Goal: Information Seeking & Learning: Learn about a topic

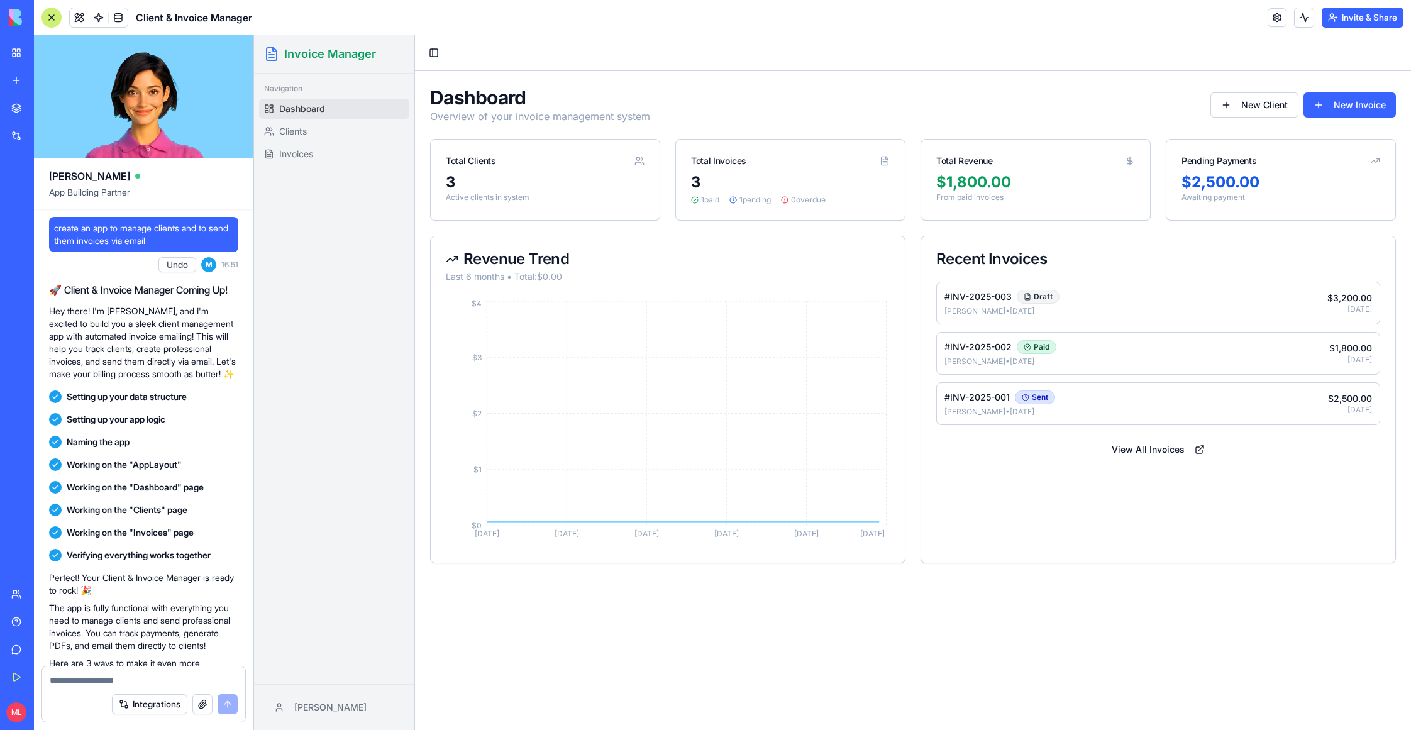
scroll to position [638, 0]
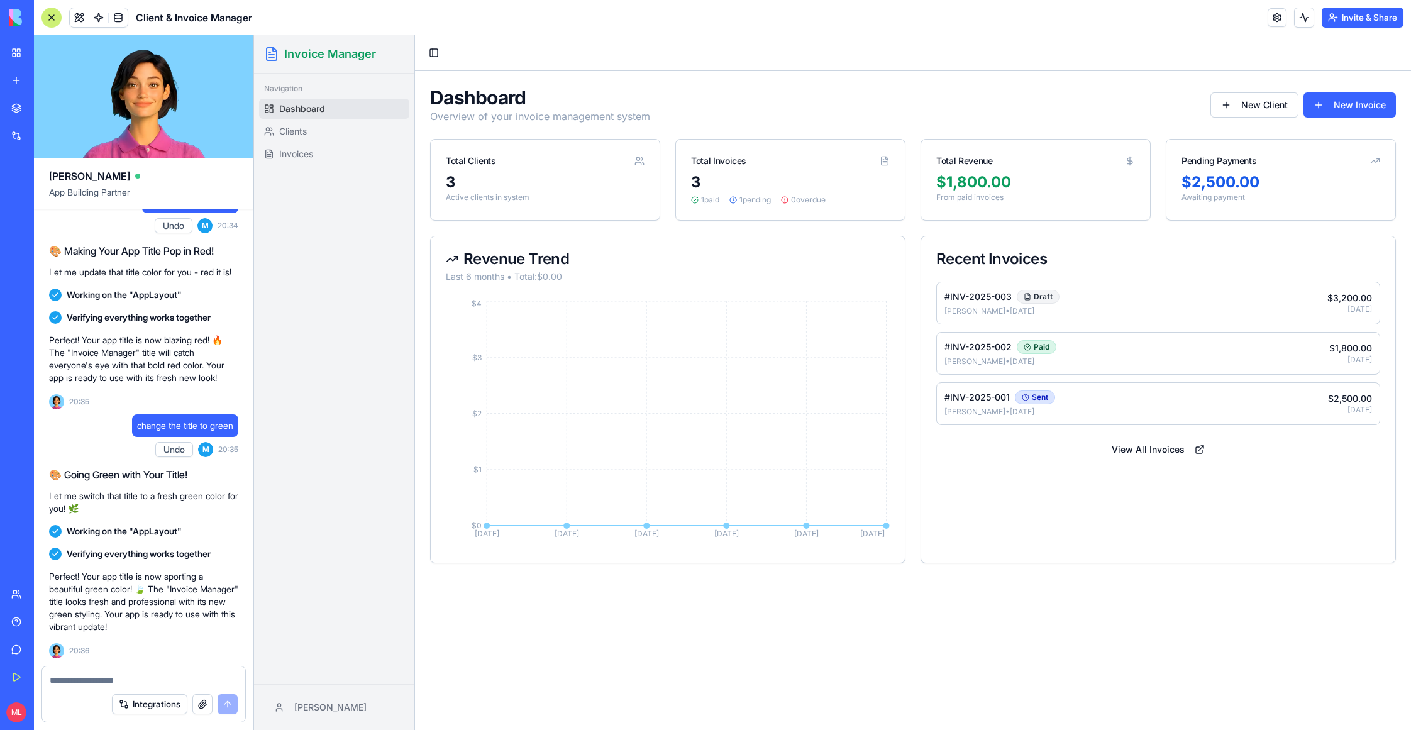
click at [157, 704] on button "Integrations" at bounding box center [149, 704] width 75 height 20
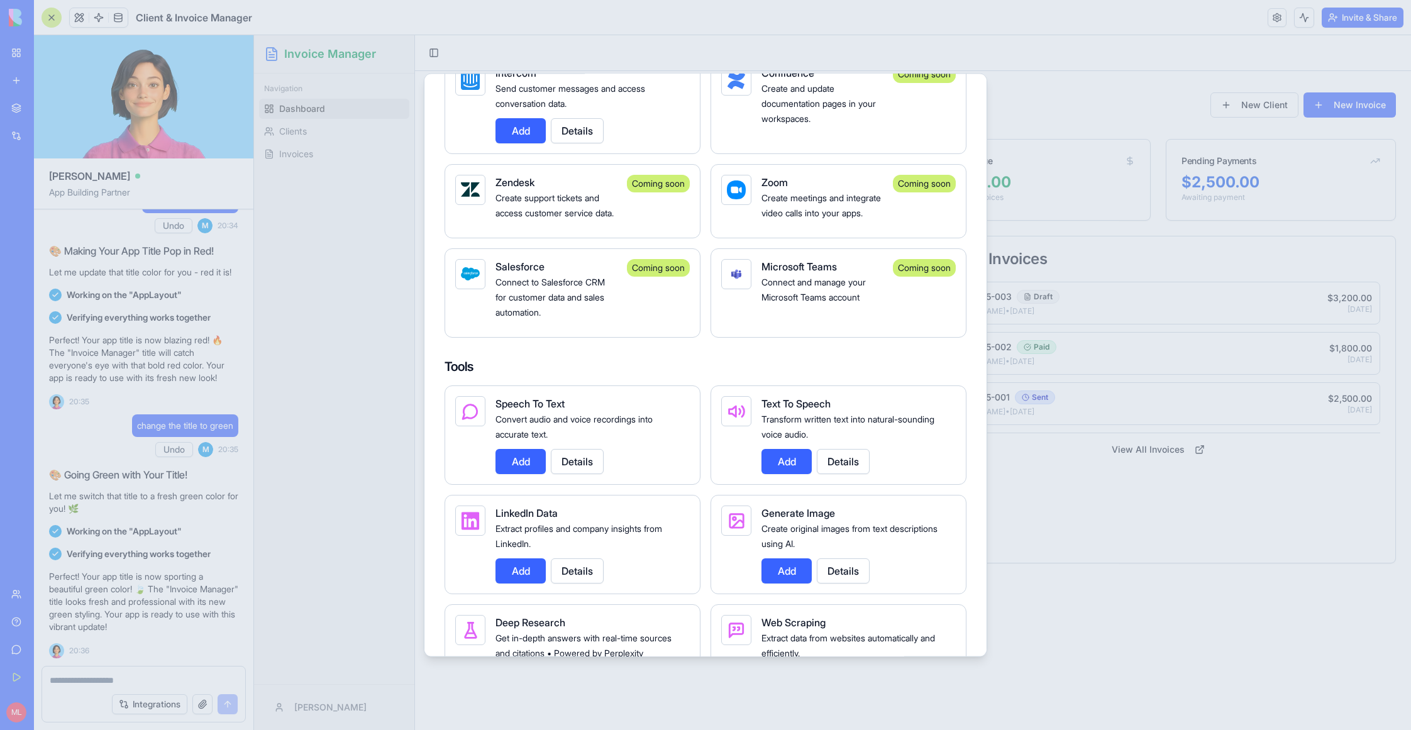
scroll to position [1643, 0]
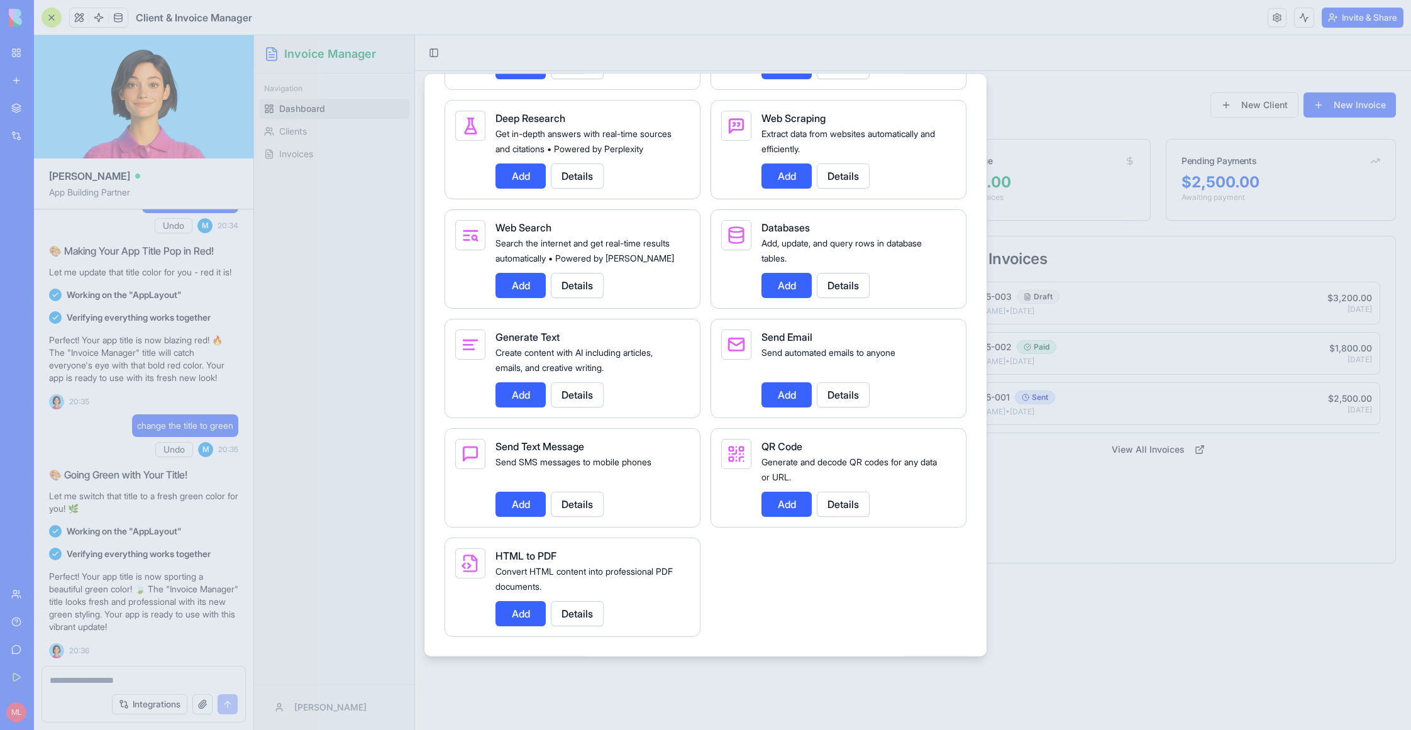
click at [302, 233] on div at bounding box center [705, 365] width 1411 height 730
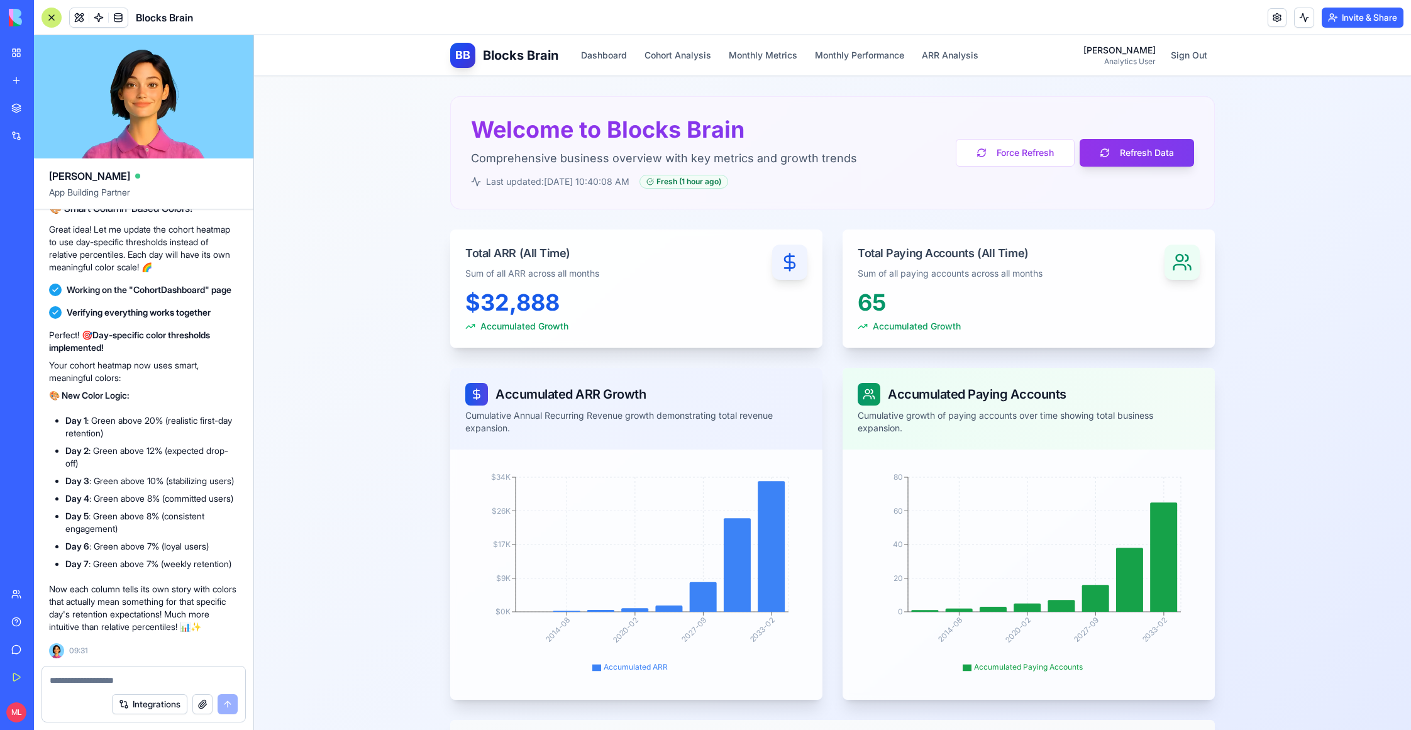
click at [100, 675] on textarea at bounding box center [144, 680] width 188 height 13
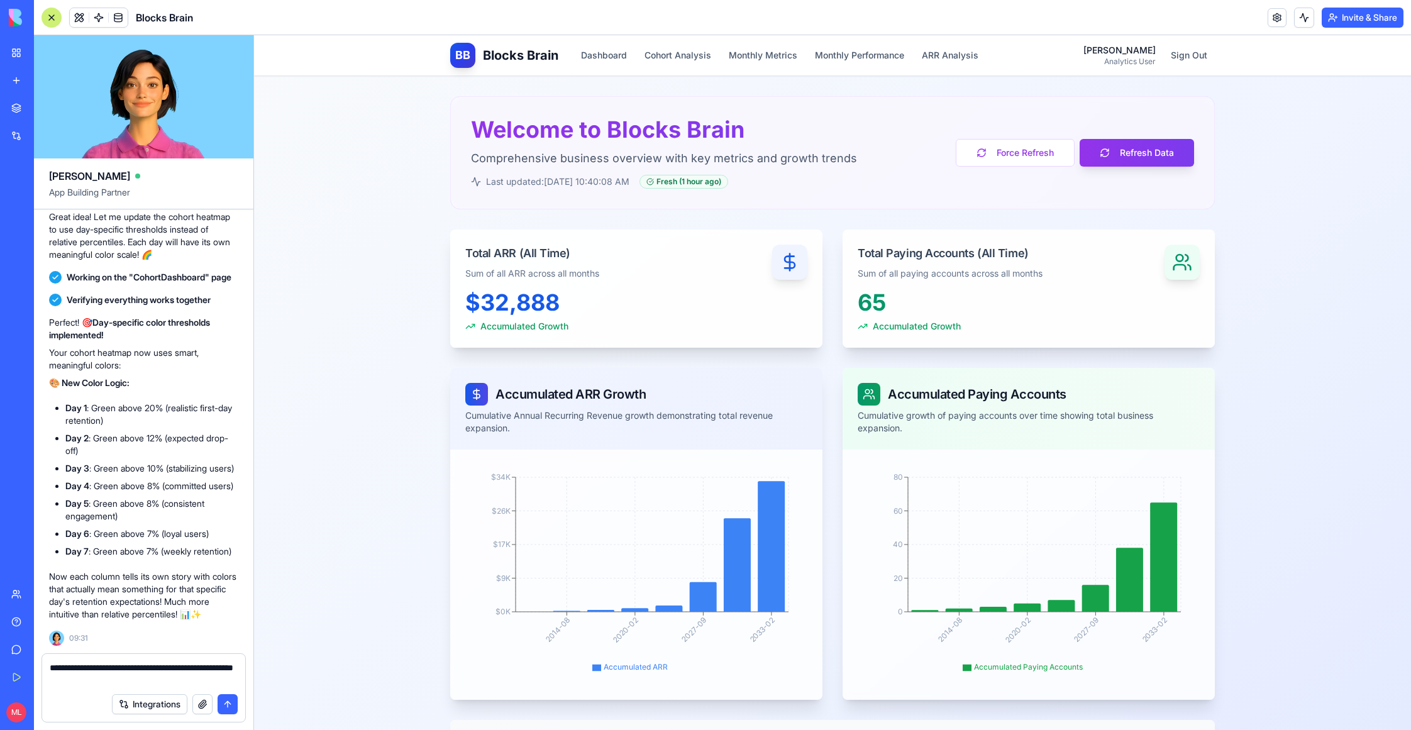
type textarea "**********"
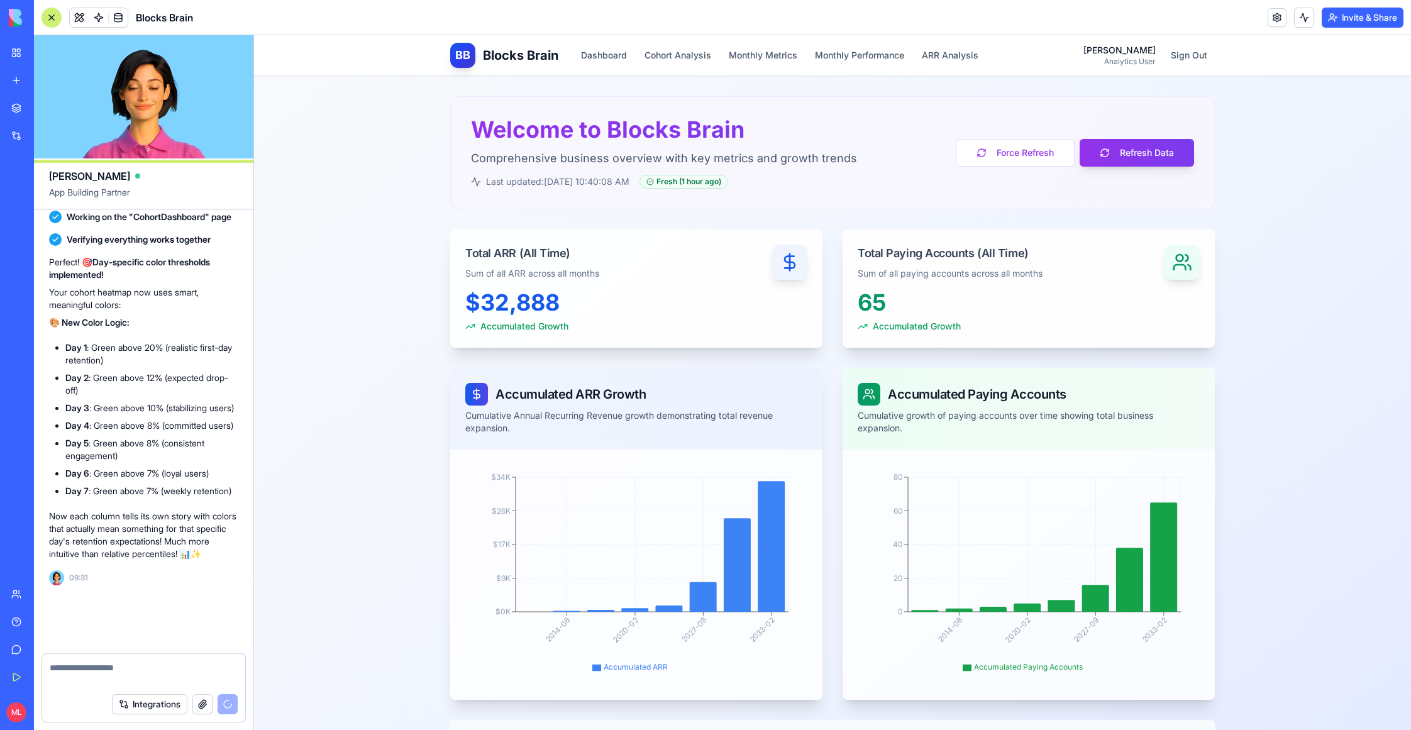
scroll to position [18083, 0]
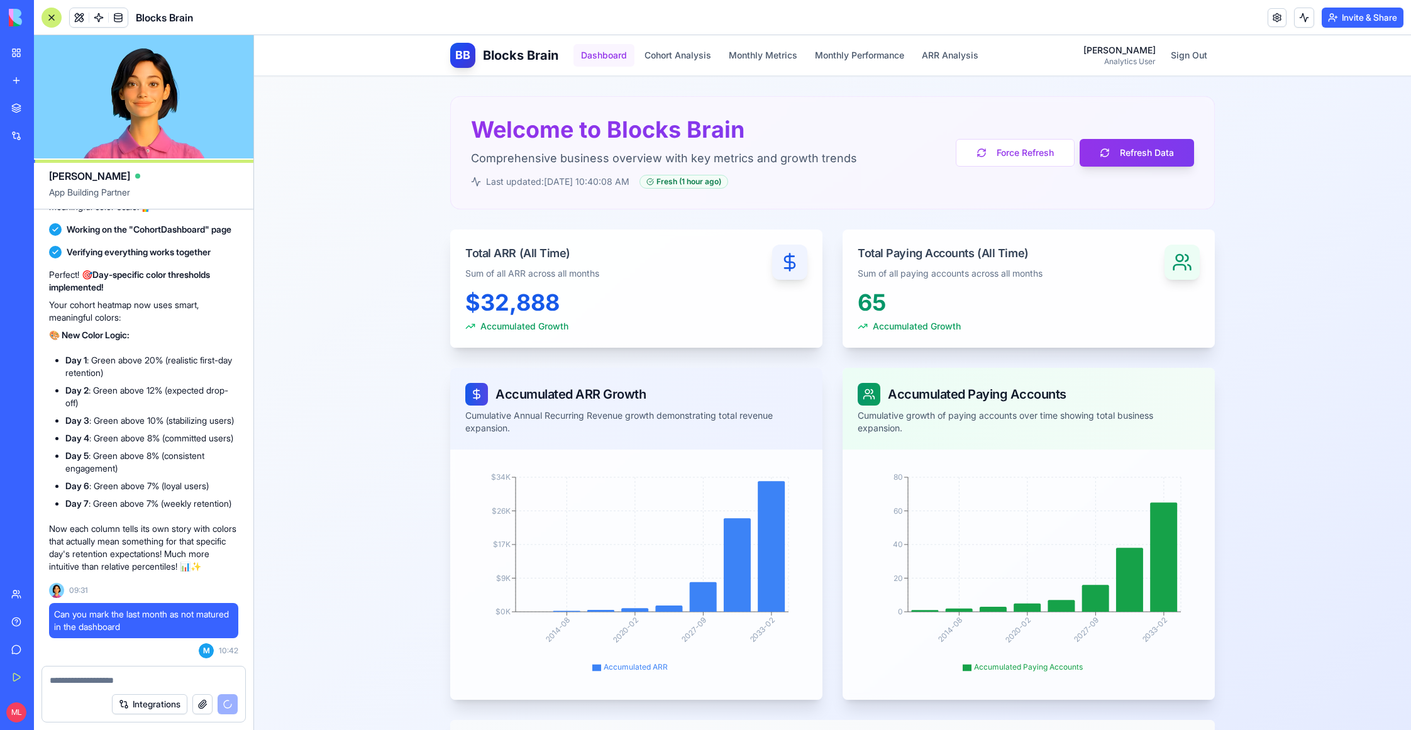
click at [612, 55] on button "Dashboard" at bounding box center [604, 55] width 61 height 23
click at [686, 58] on button "Cohort Analysis" at bounding box center [678, 55] width 82 height 23
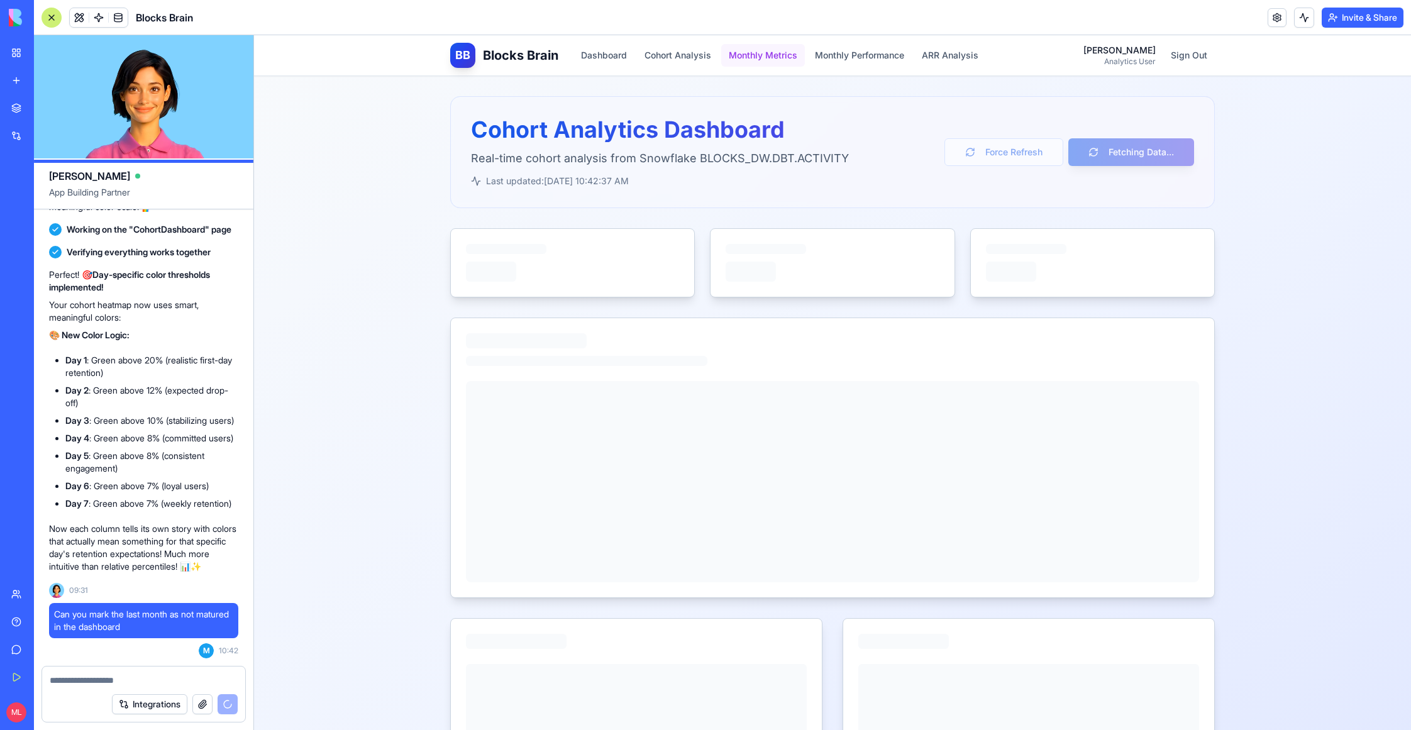
click at [771, 52] on button "Monthly Metrics" at bounding box center [763, 55] width 84 height 23
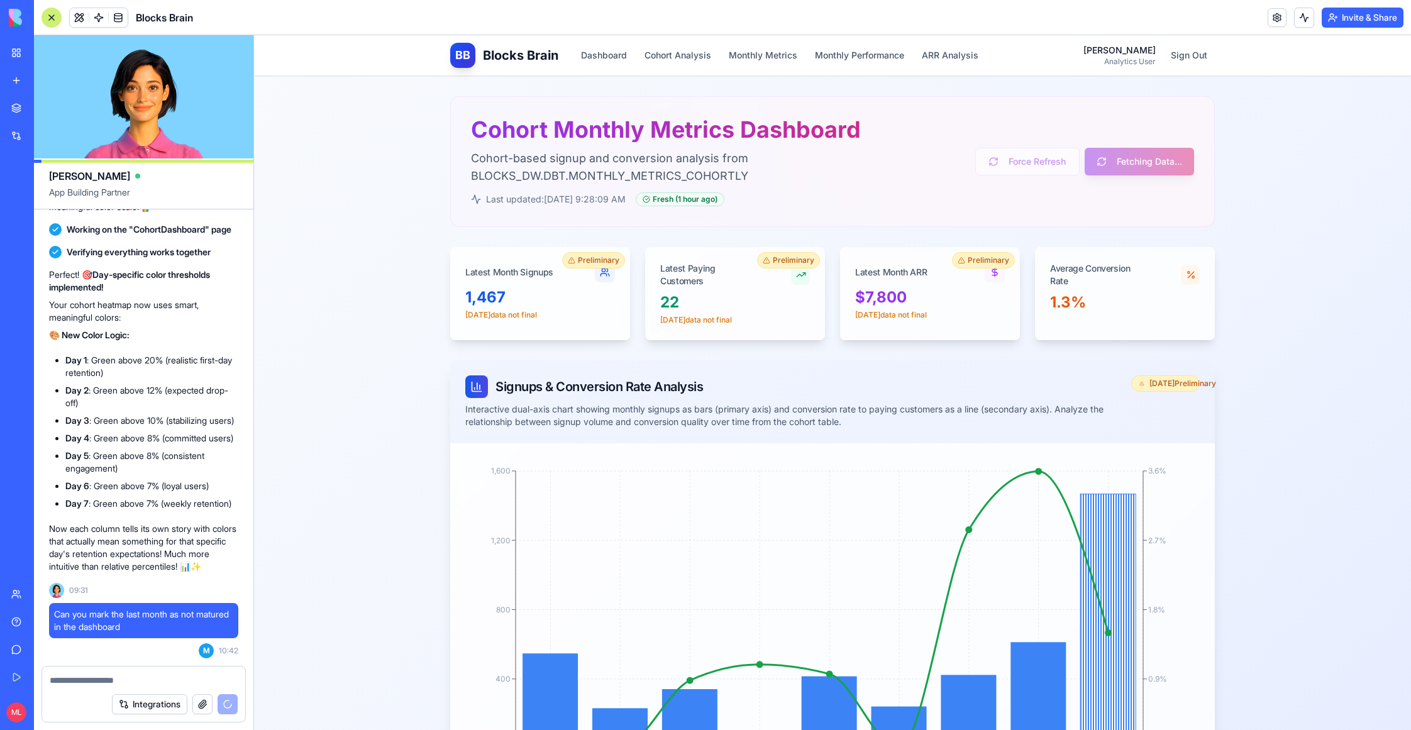
click at [848, 36] on div "BB Blocks Brain Dashboard Cohort Analysis Monthly Metrics Monthly Performance A…" at bounding box center [832, 55] width 765 height 40
click at [848, 47] on button "Monthly Performance" at bounding box center [860, 55] width 104 height 23
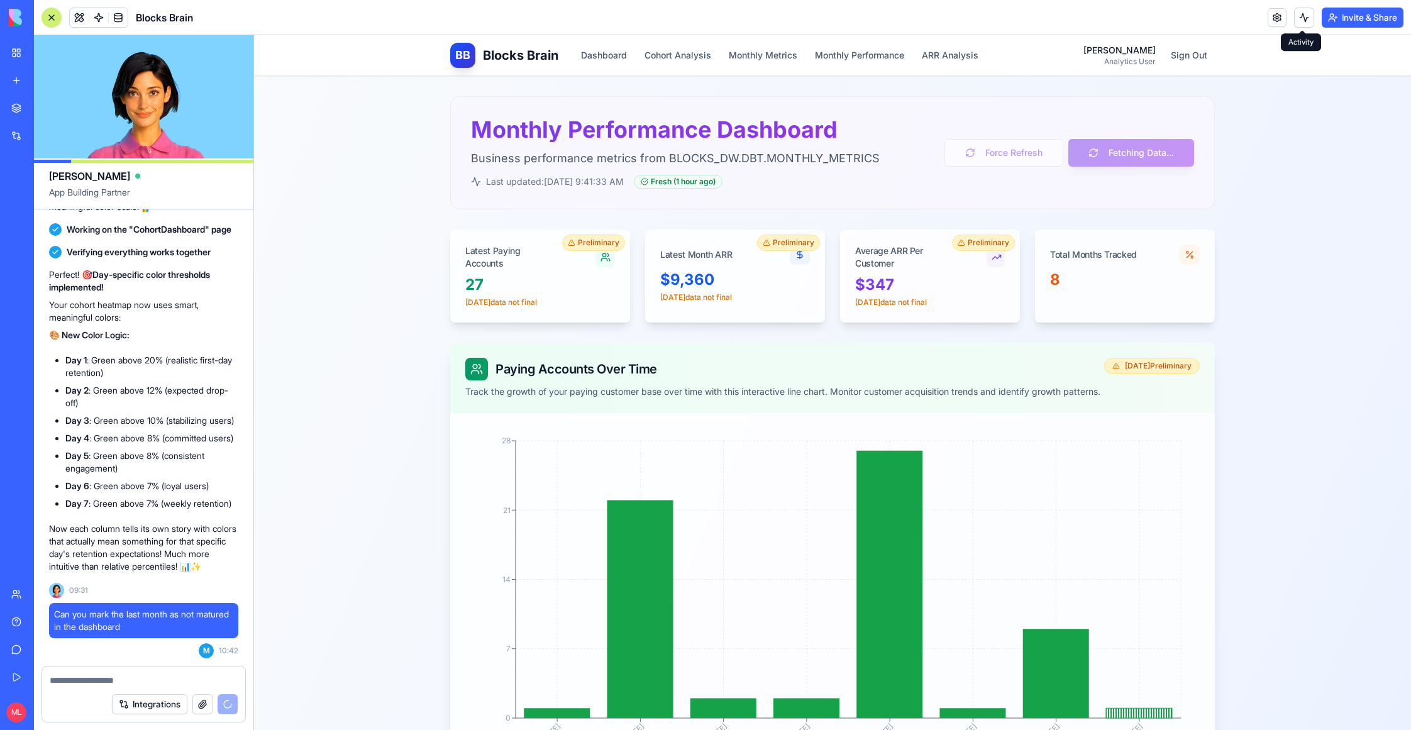
click at [1301, 25] on button at bounding box center [1304, 18] width 20 height 20
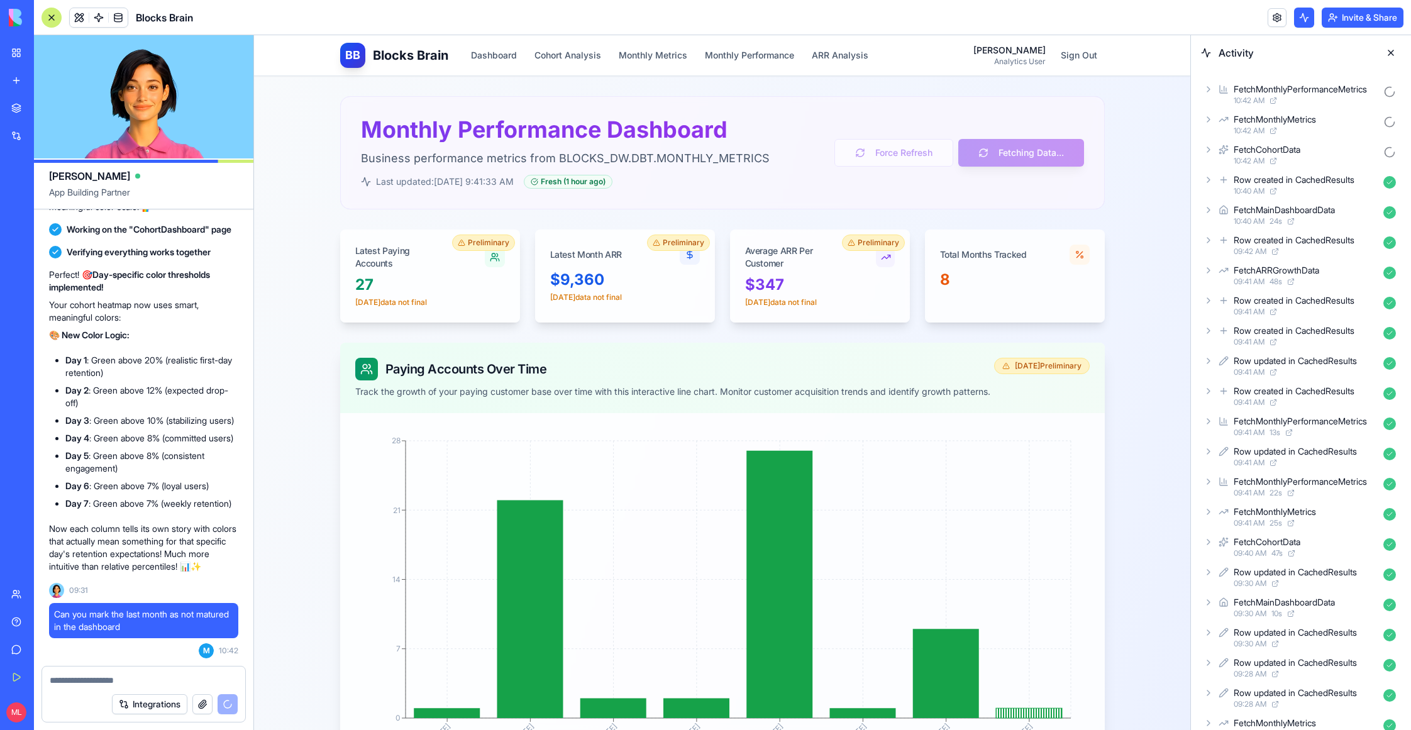
click at [1300, 19] on button at bounding box center [1304, 18] width 20 height 20
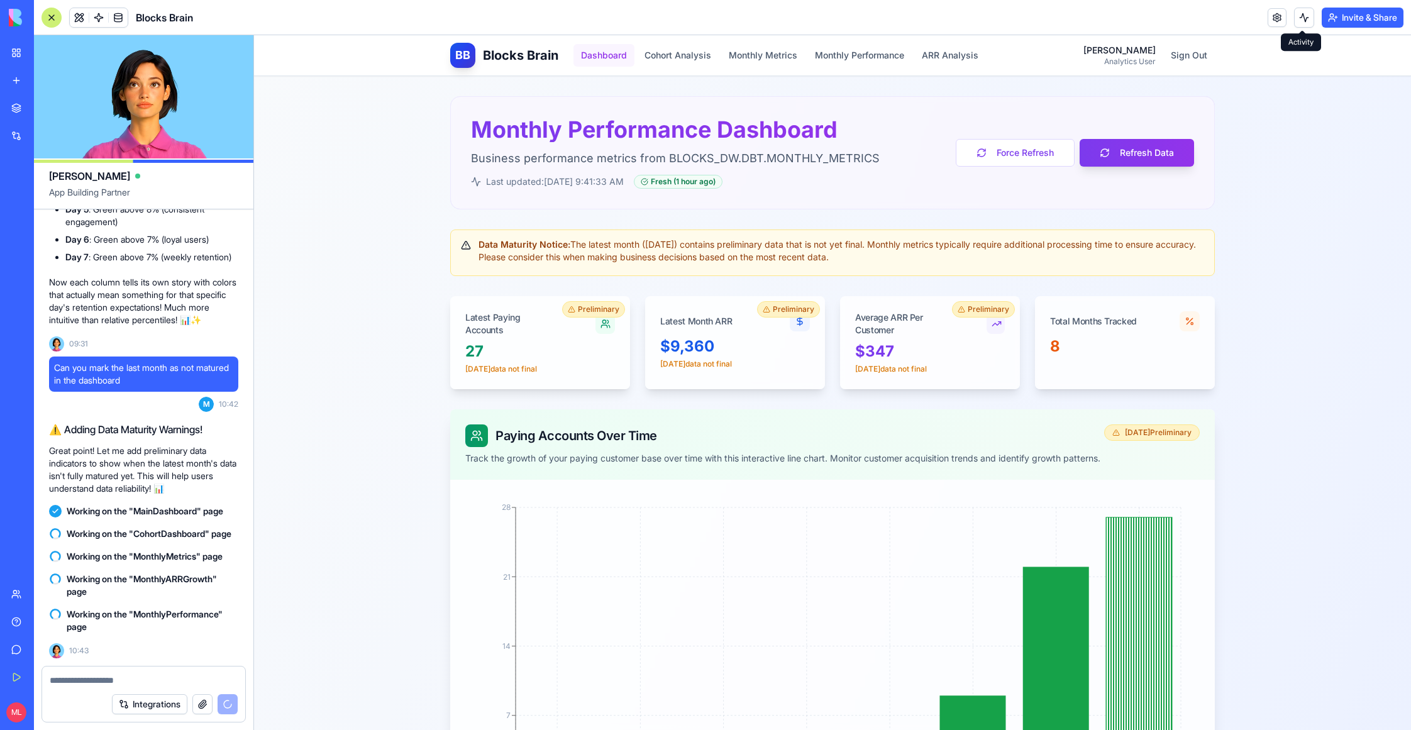
click at [619, 52] on button "Dashboard" at bounding box center [604, 55] width 61 height 23
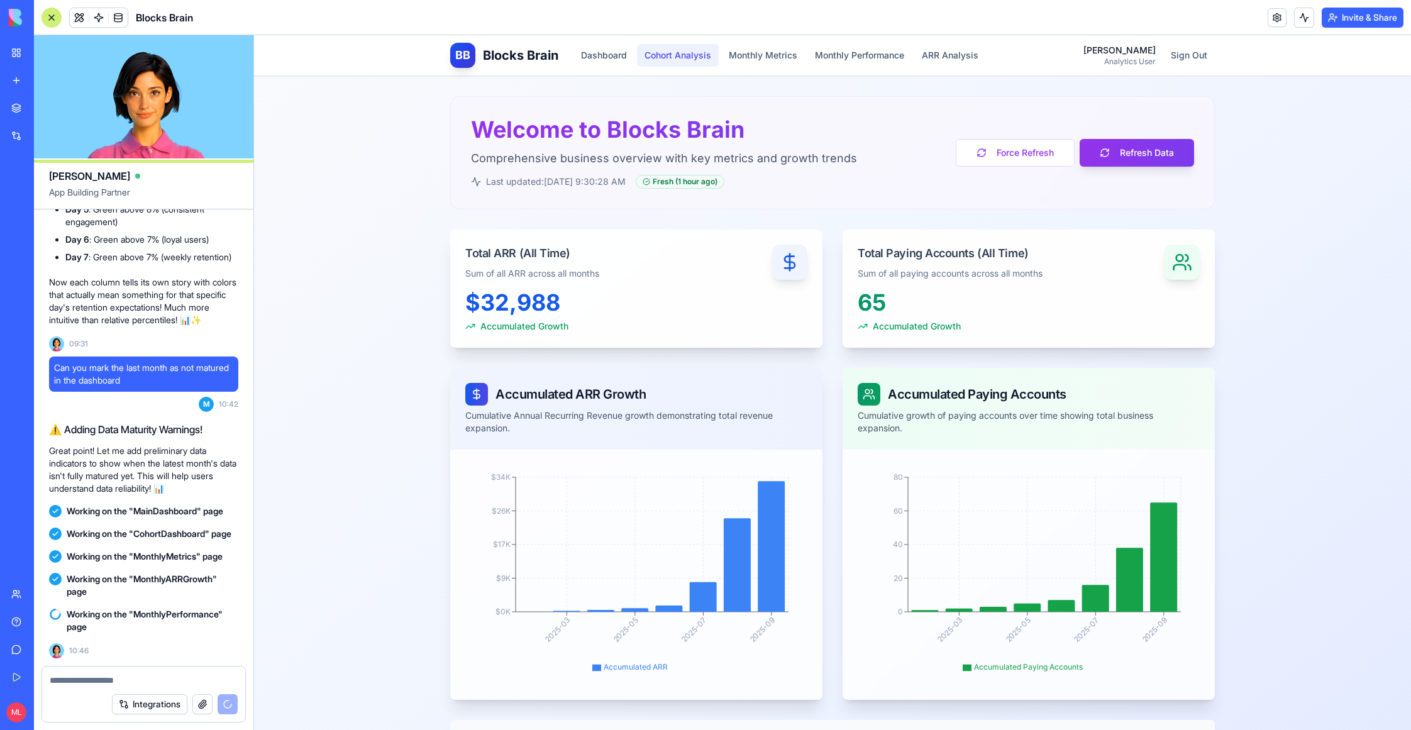
click at [651, 64] on button "Cohort Analysis" at bounding box center [678, 55] width 82 height 23
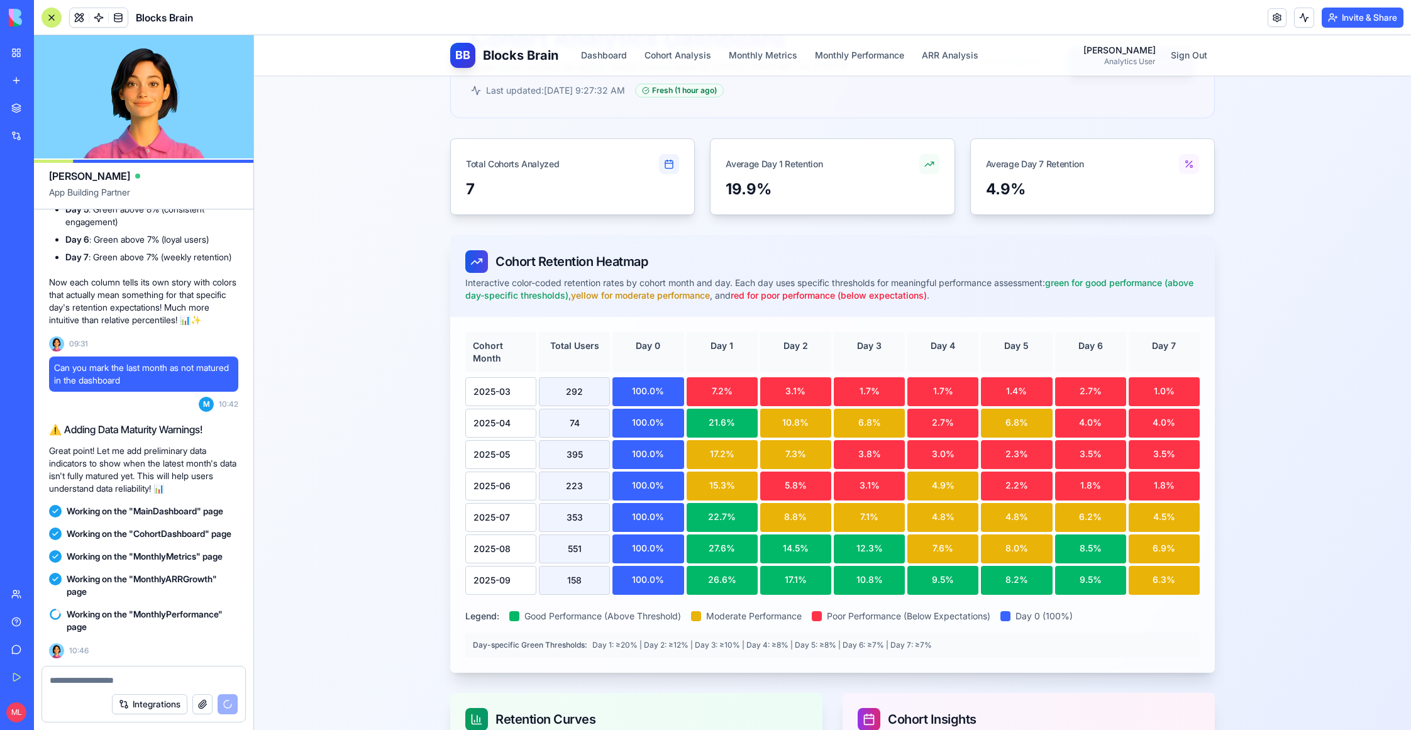
scroll to position [136, 0]
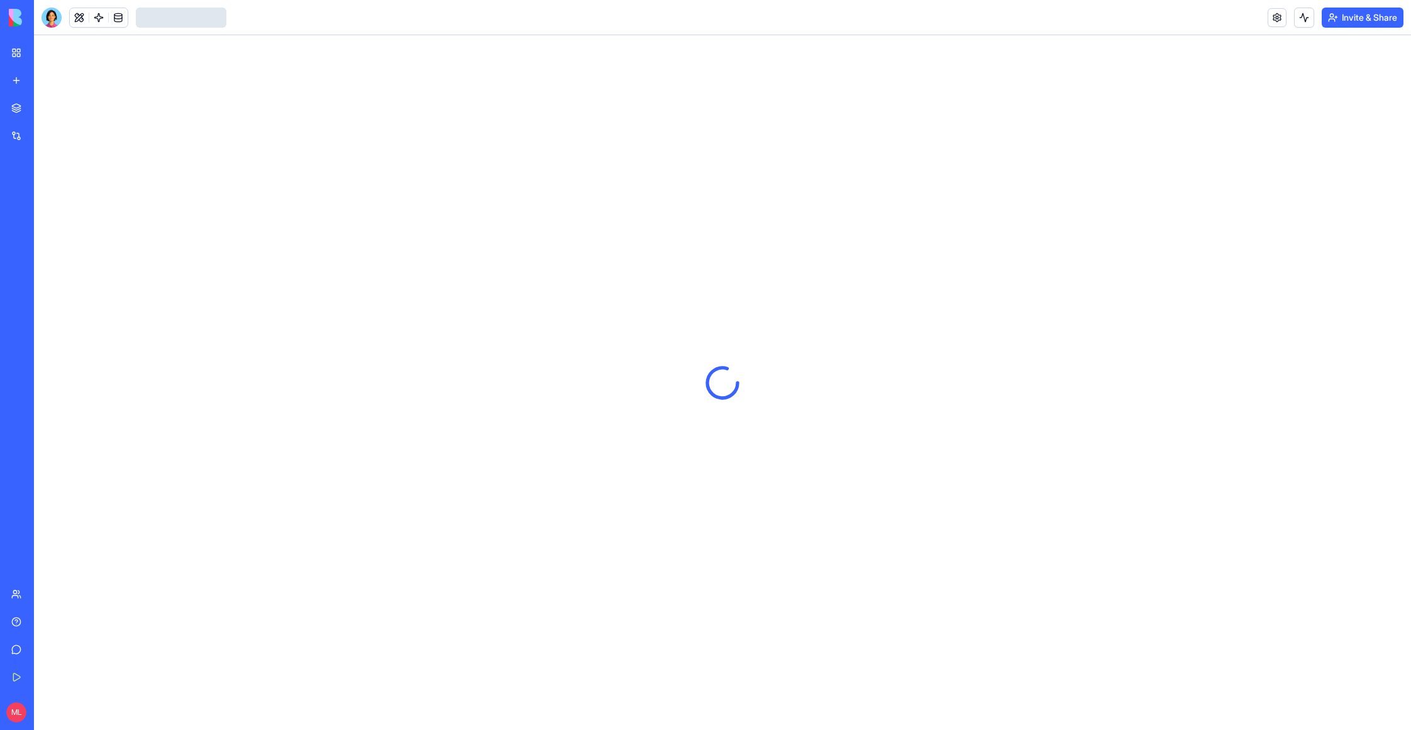
click at [55, 17] on div at bounding box center [52, 18] width 20 height 20
click at [50, 19] on div at bounding box center [52, 18] width 20 height 20
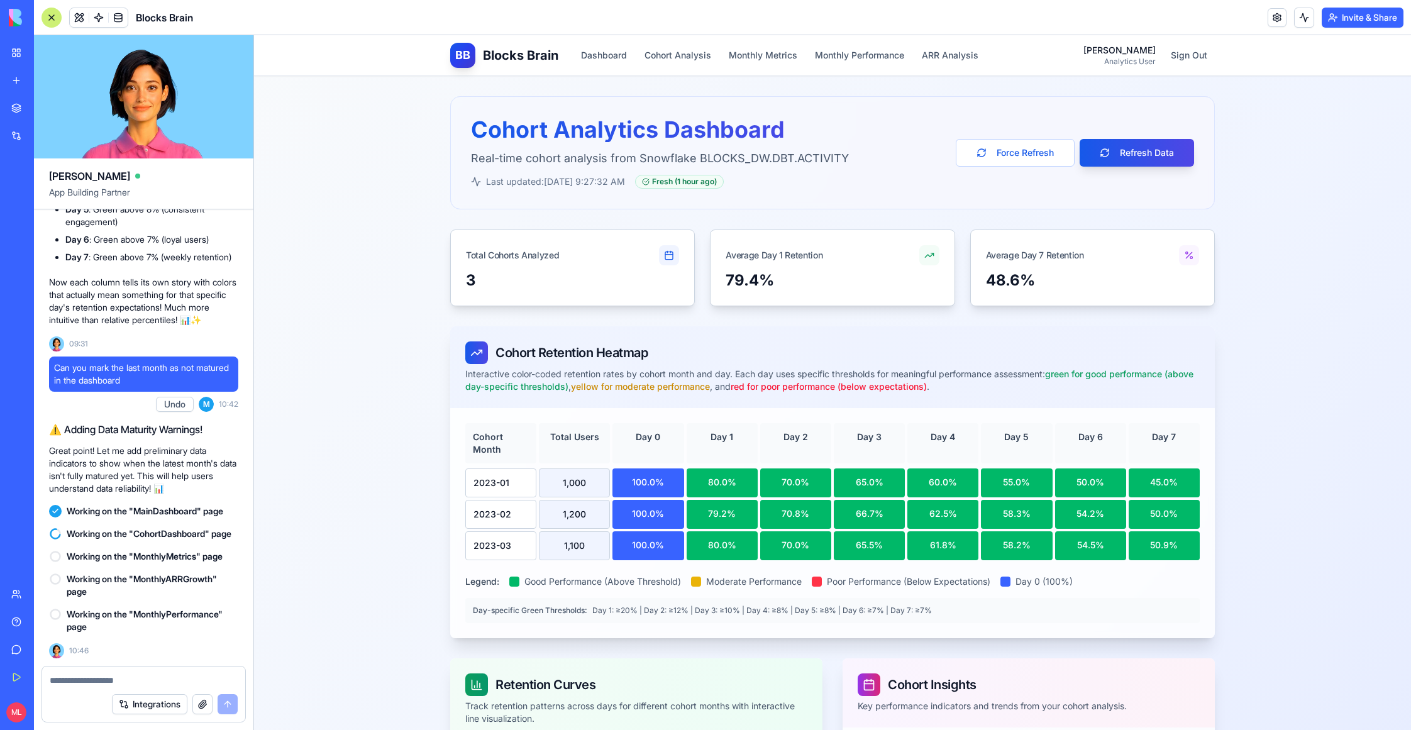
scroll to position [18341, 0]
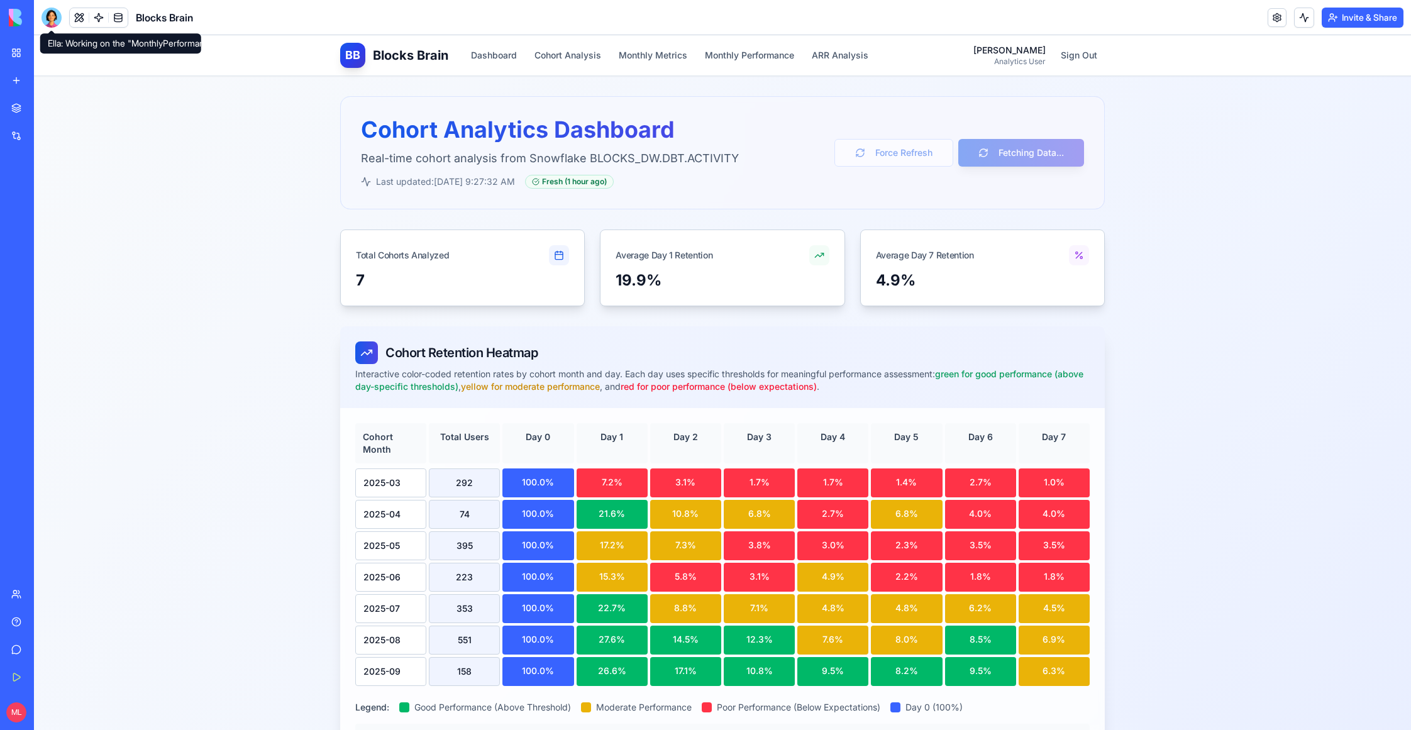
click at [52, 16] on div at bounding box center [52, 18] width 20 height 20
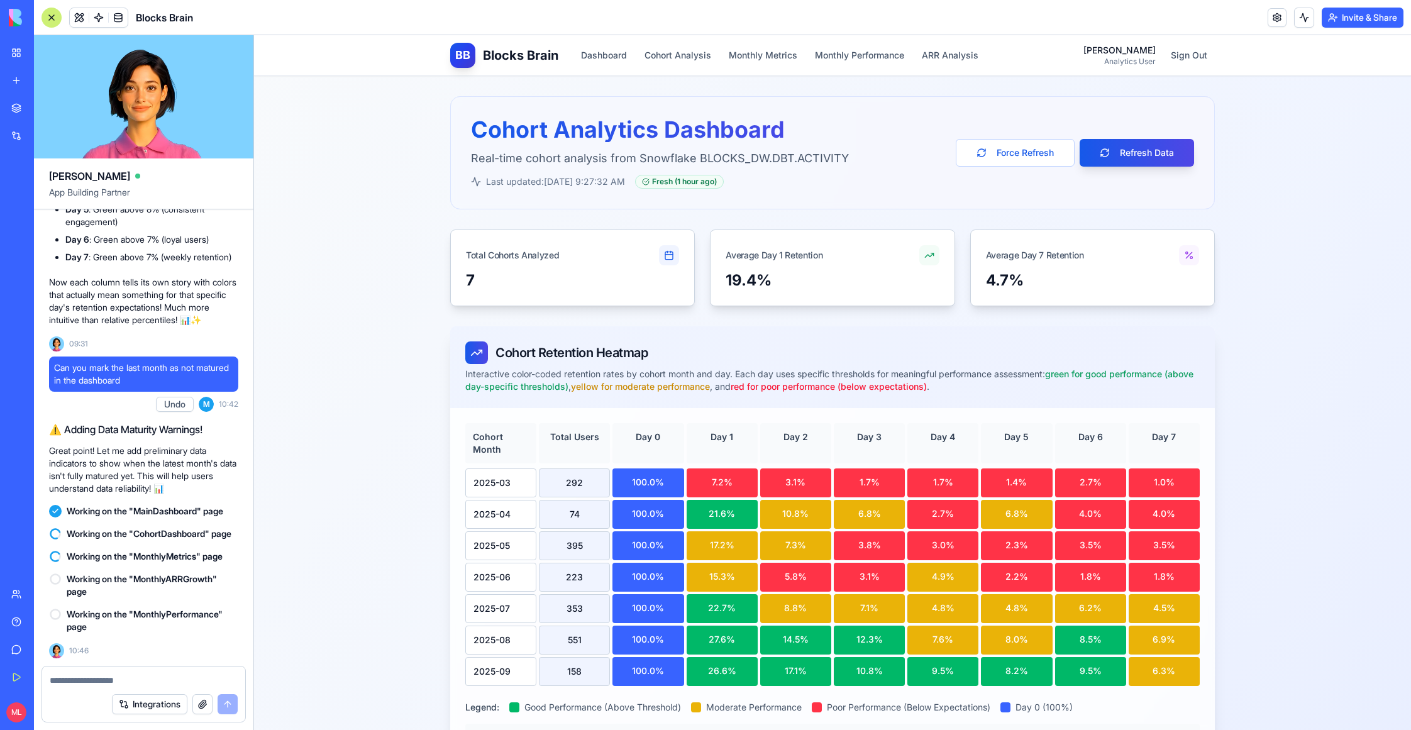
click at [174, 397] on button "Undo" at bounding box center [175, 404] width 38 height 15
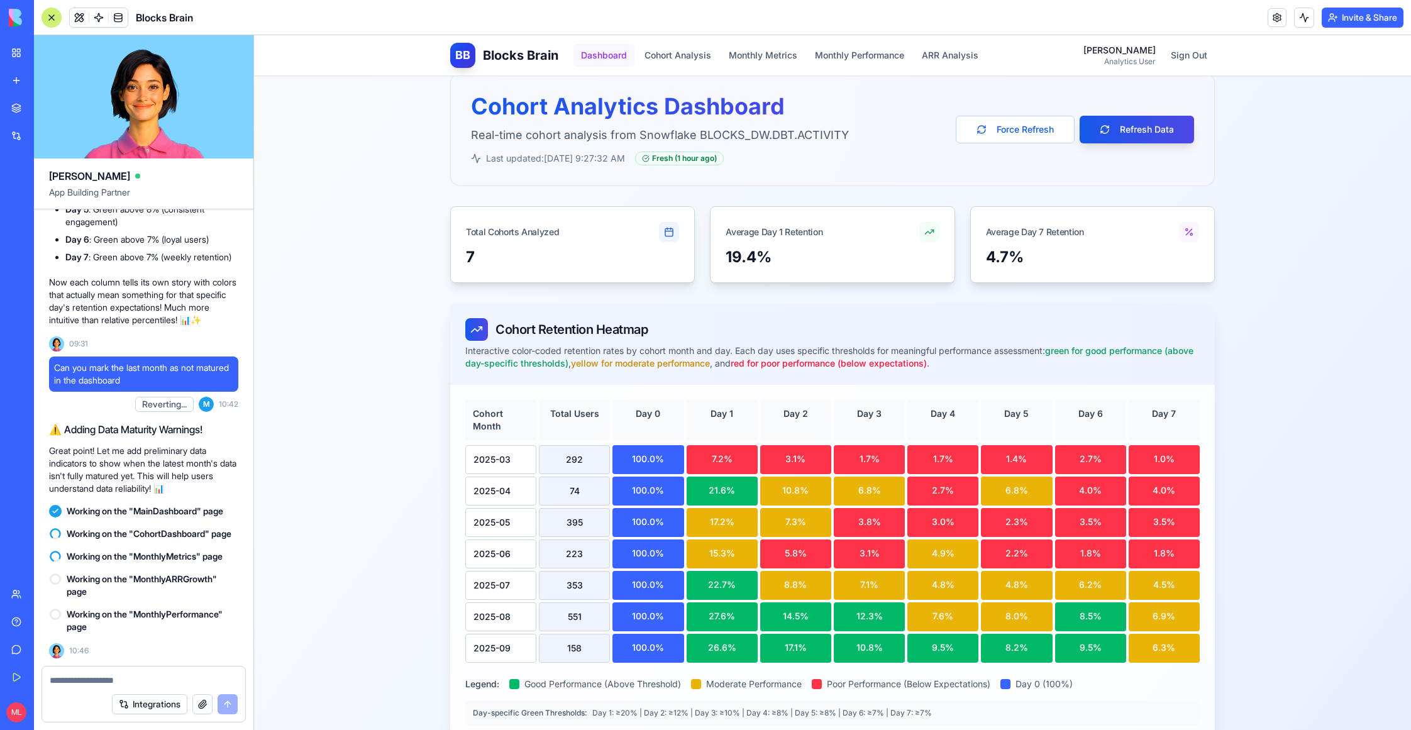
click at [599, 66] on button "Dashboard" at bounding box center [604, 55] width 61 height 23
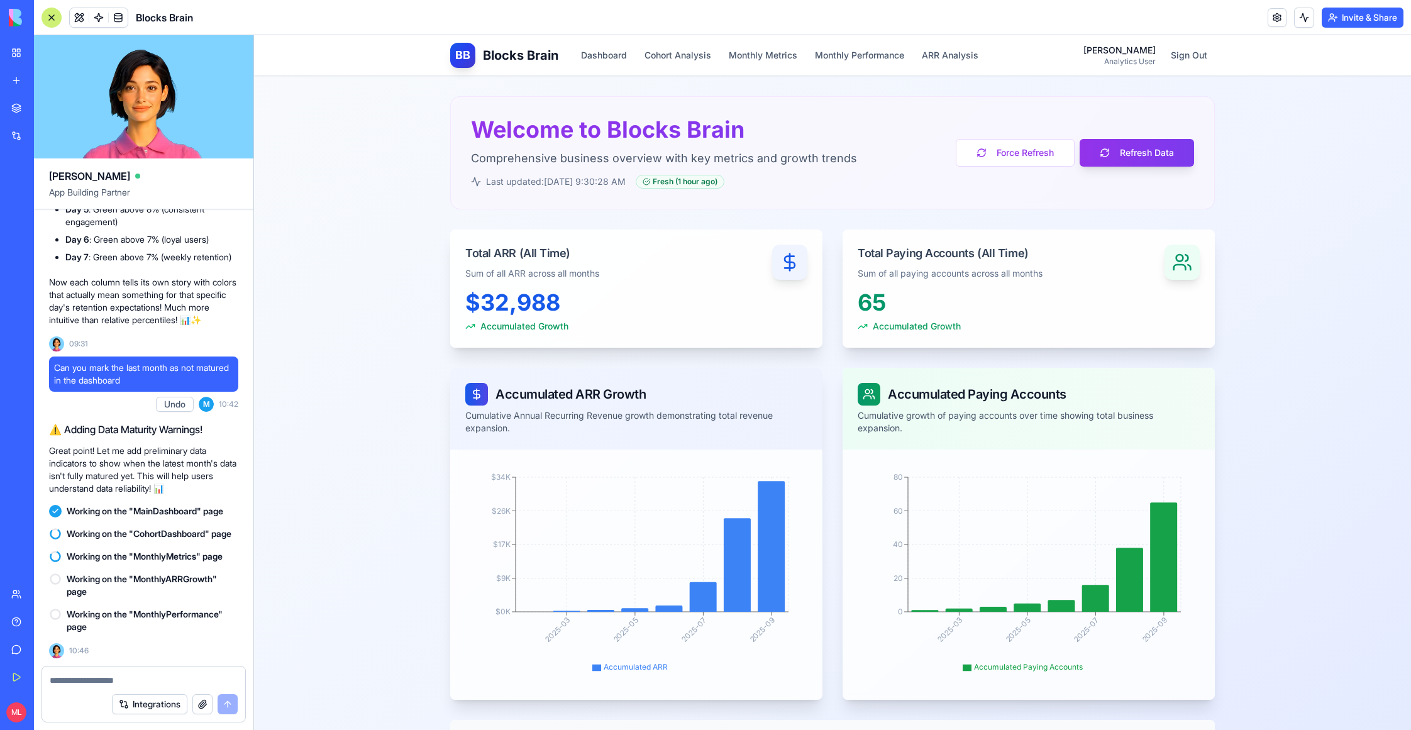
click at [127, 673] on div at bounding box center [143, 677] width 203 height 20
click at [123, 681] on textarea at bounding box center [144, 680] width 188 height 13
type textarea "*"
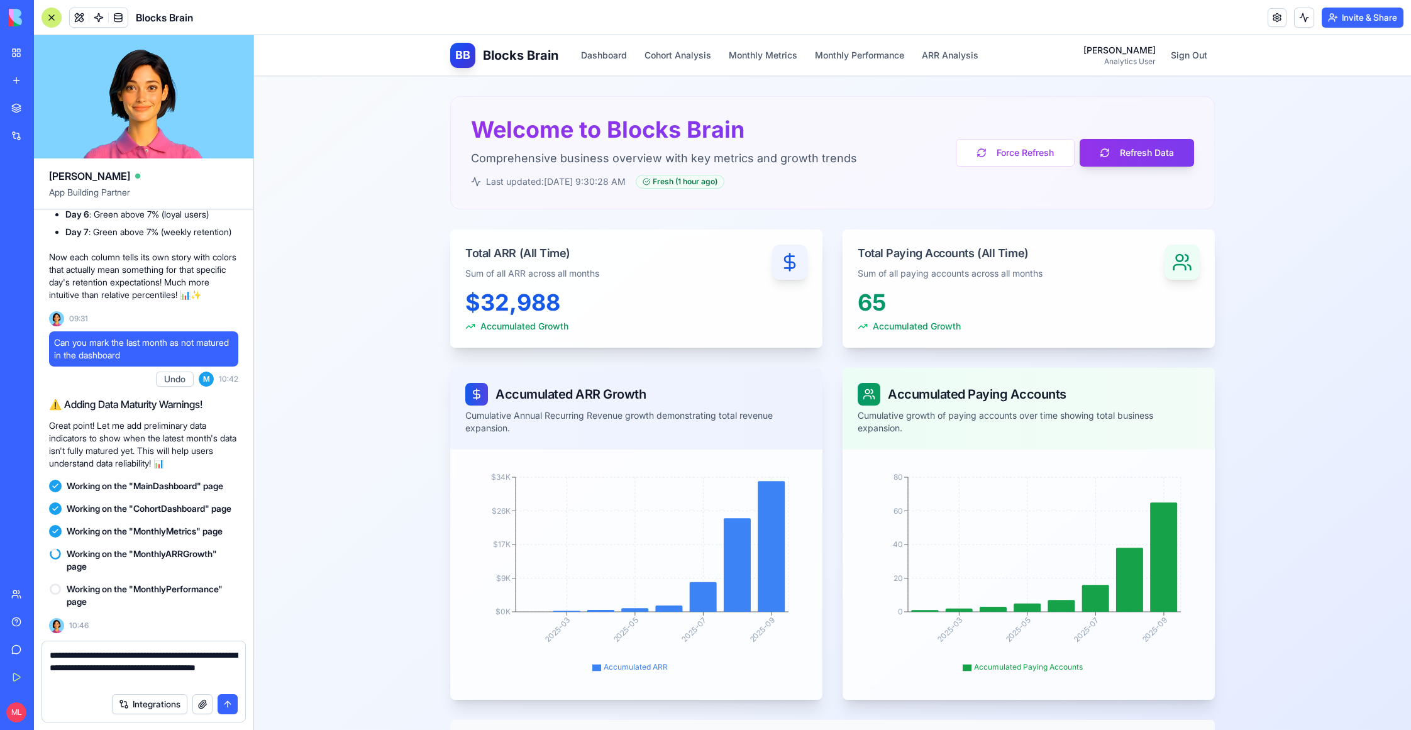
click at [83, 680] on textarea "**********" at bounding box center [144, 668] width 189 height 38
click at [186, 684] on textarea "**********" at bounding box center [144, 668] width 189 height 38
click at [121, 672] on textarea "**********" at bounding box center [144, 668] width 189 height 38
click at [237, 681] on textarea "**********" at bounding box center [144, 668] width 189 height 38
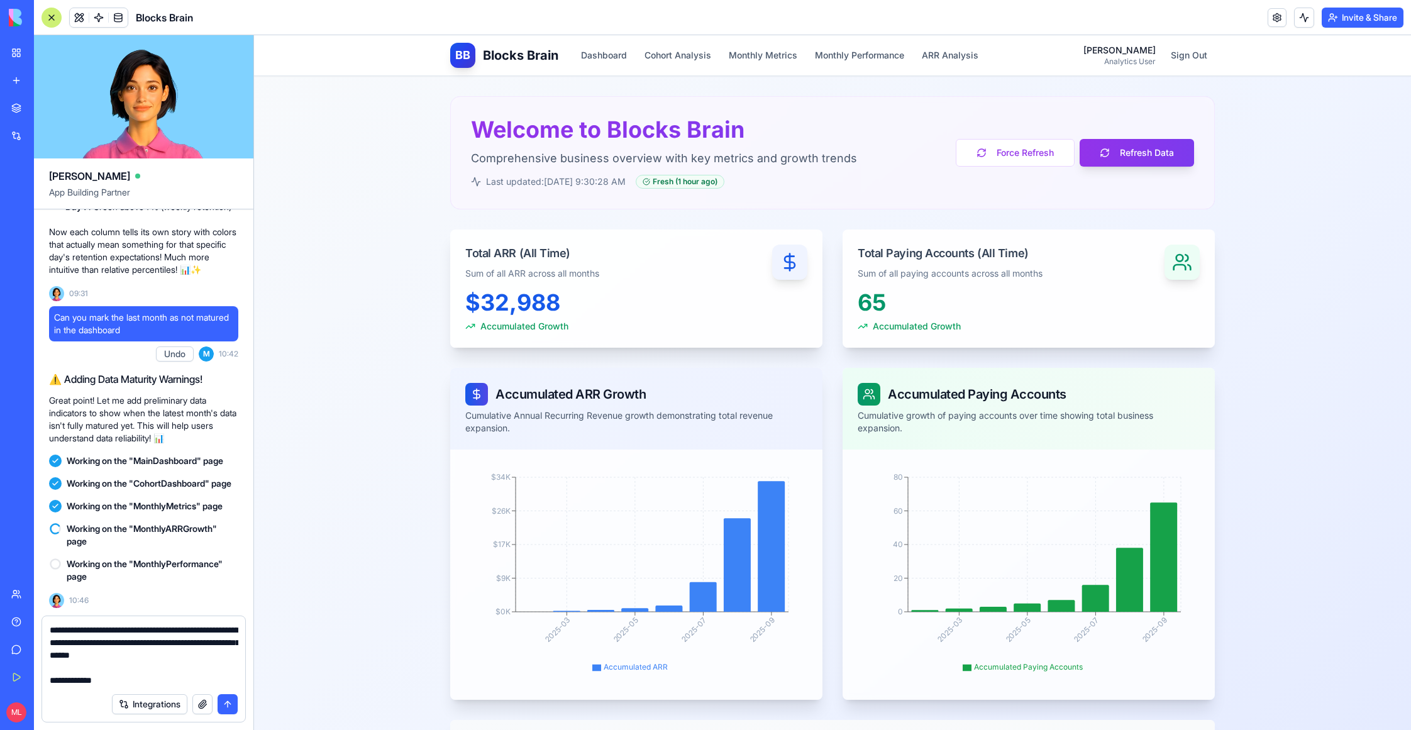
click at [681, 34] on header "Blocks Brain Invite & Share" at bounding box center [723, 17] width 1378 height 35
click at [681, 72] on div "BB Blocks Brain Dashboard Cohort Analysis Monthly Metrics Monthly Performance A…" at bounding box center [832, 55] width 765 height 40
click at [696, 62] on button "Cohort Analysis" at bounding box center [678, 55] width 82 height 23
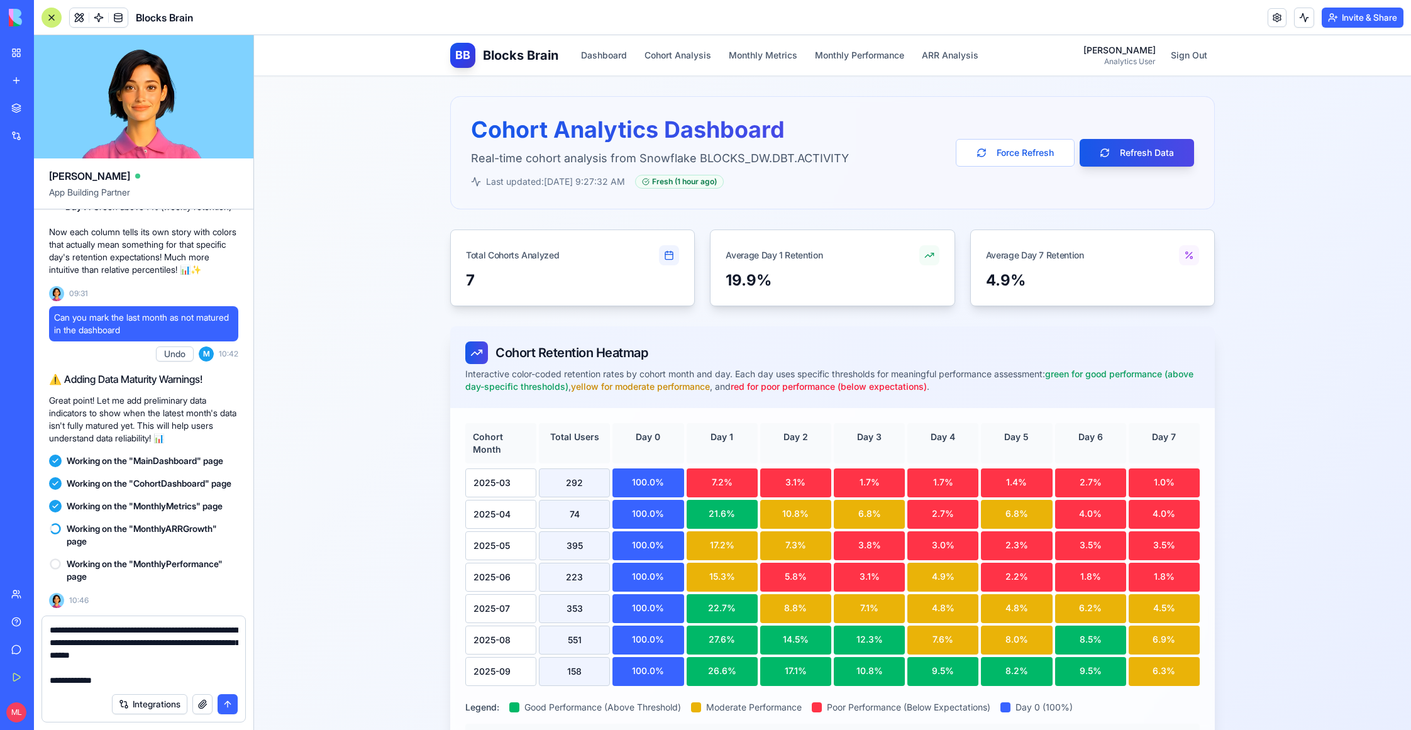
click at [114, 679] on textarea "**********" at bounding box center [144, 655] width 189 height 63
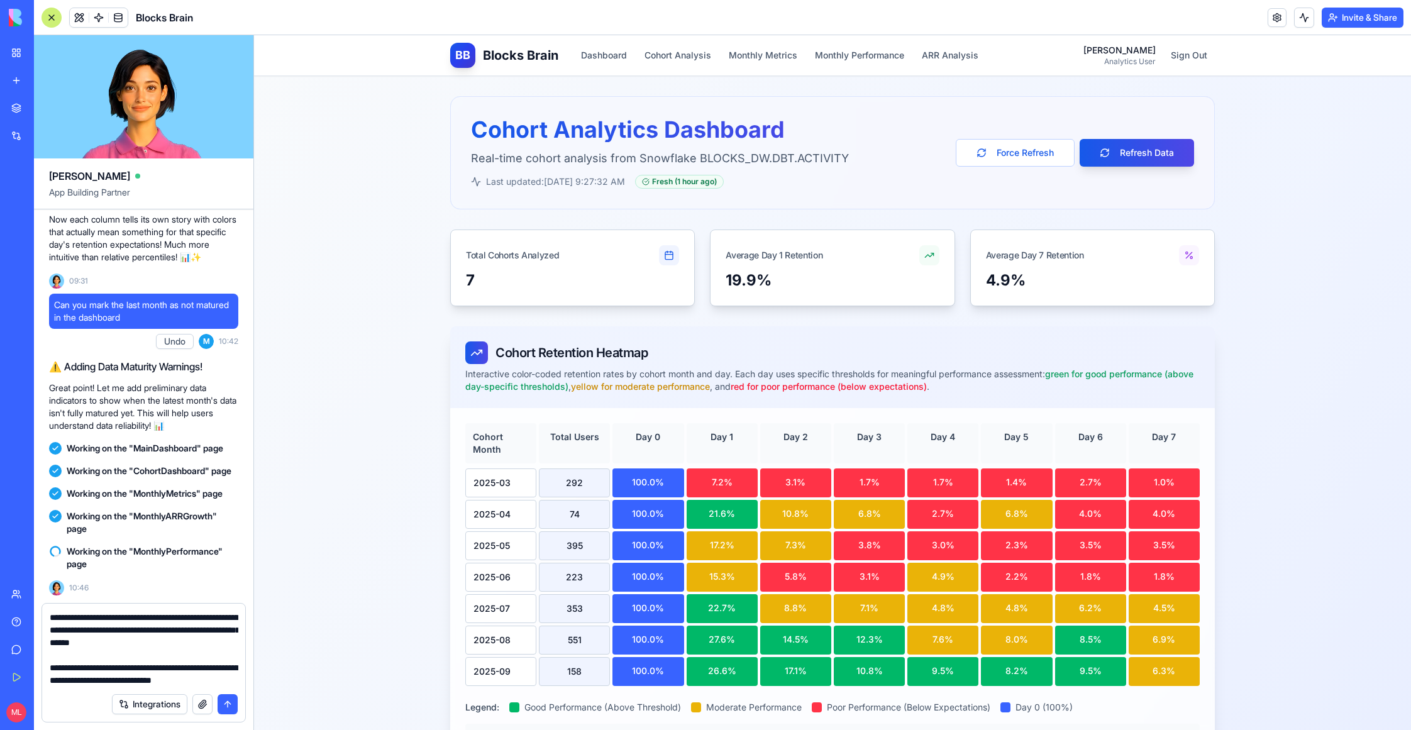
scroll to position [11, 0]
type textarea "**********"
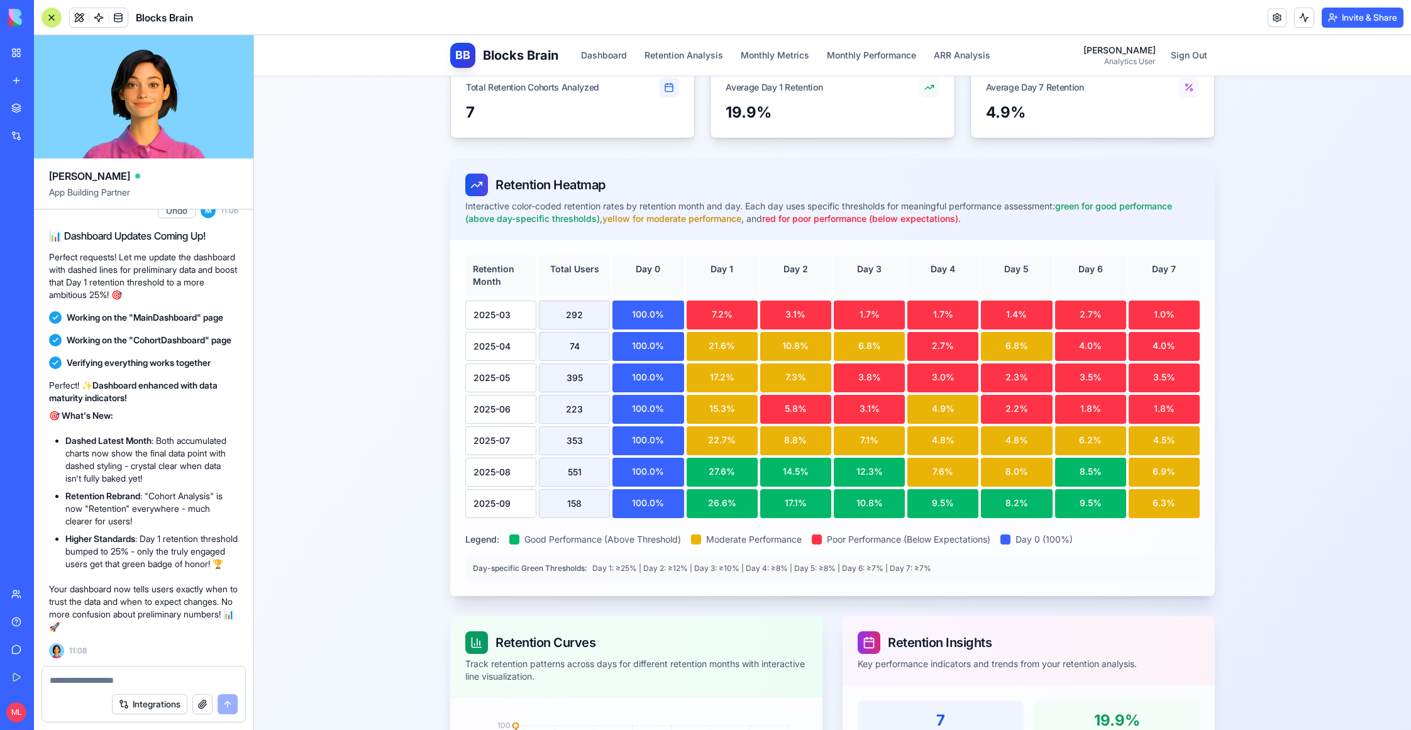
scroll to position [0, 0]
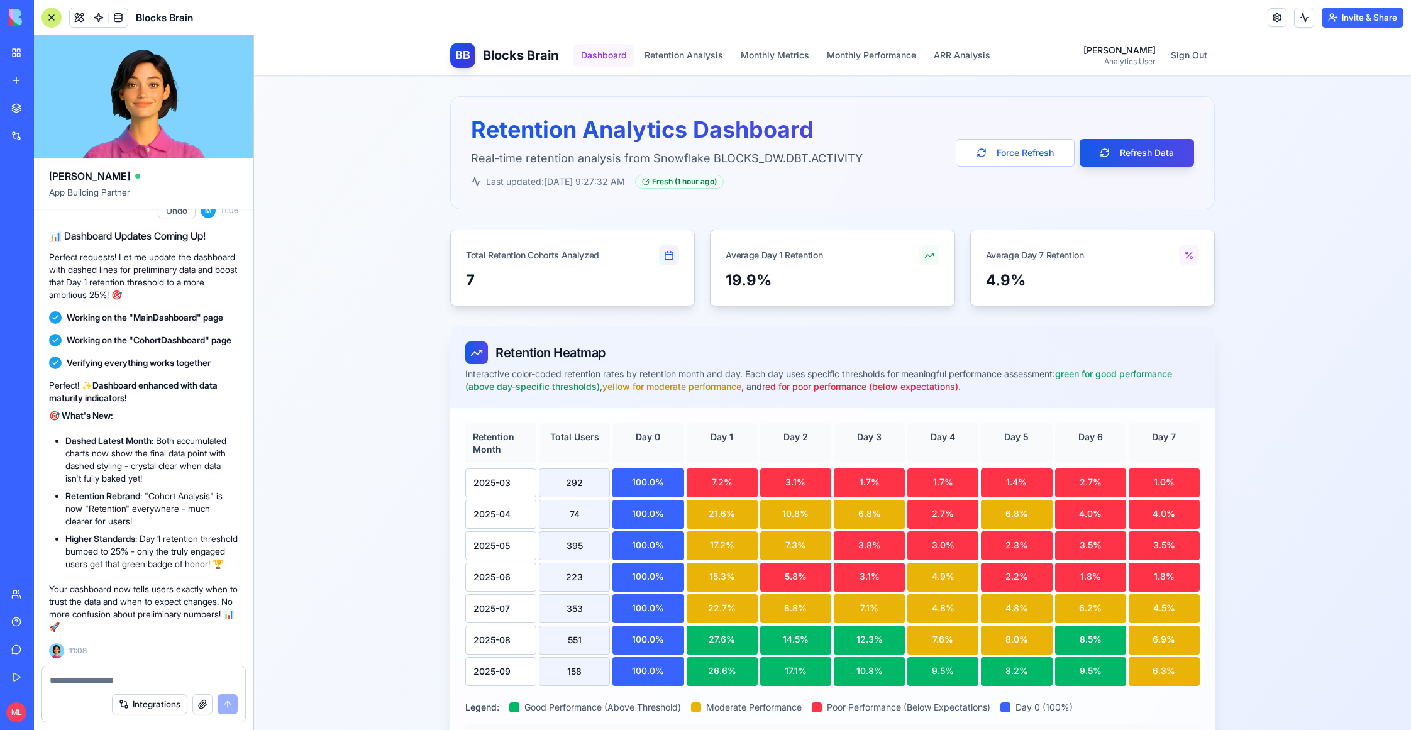
click at [591, 60] on button "Dashboard" at bounding box center [604, 55] width 61 height 23
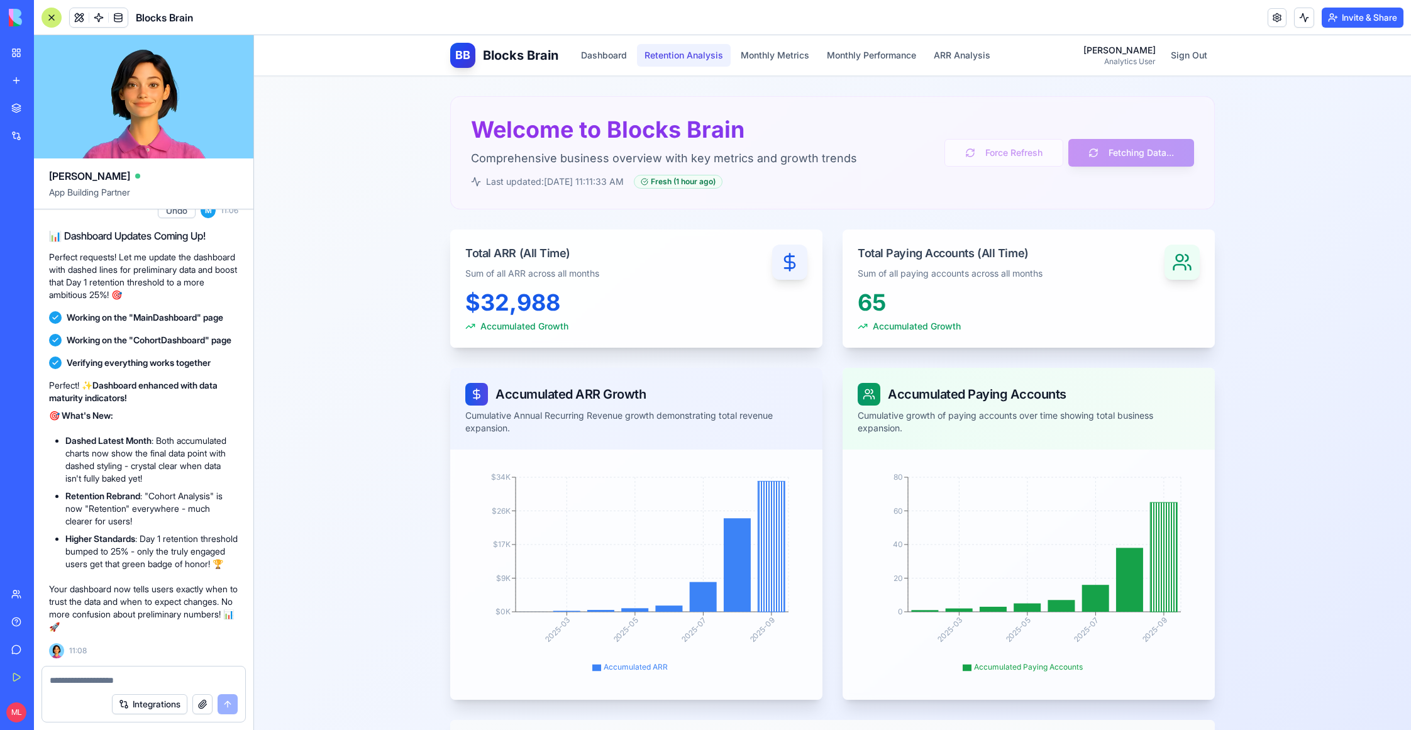
click at [694, 54] on button "Retention Analysis" at bounding box center [684, 55] width 94 height 23
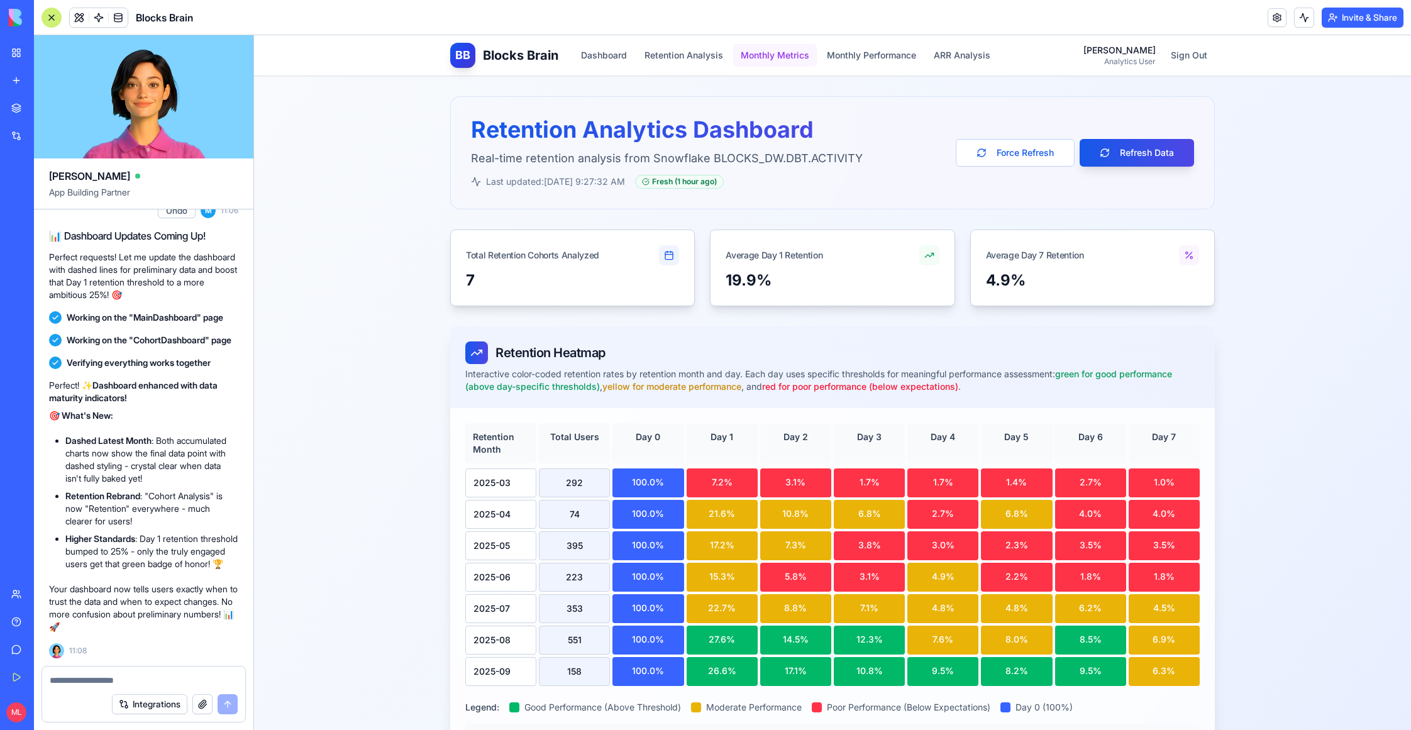
click at [788, 52] on button "Monthly Metrics" at bounding box center [775, 55] width 84 height 23
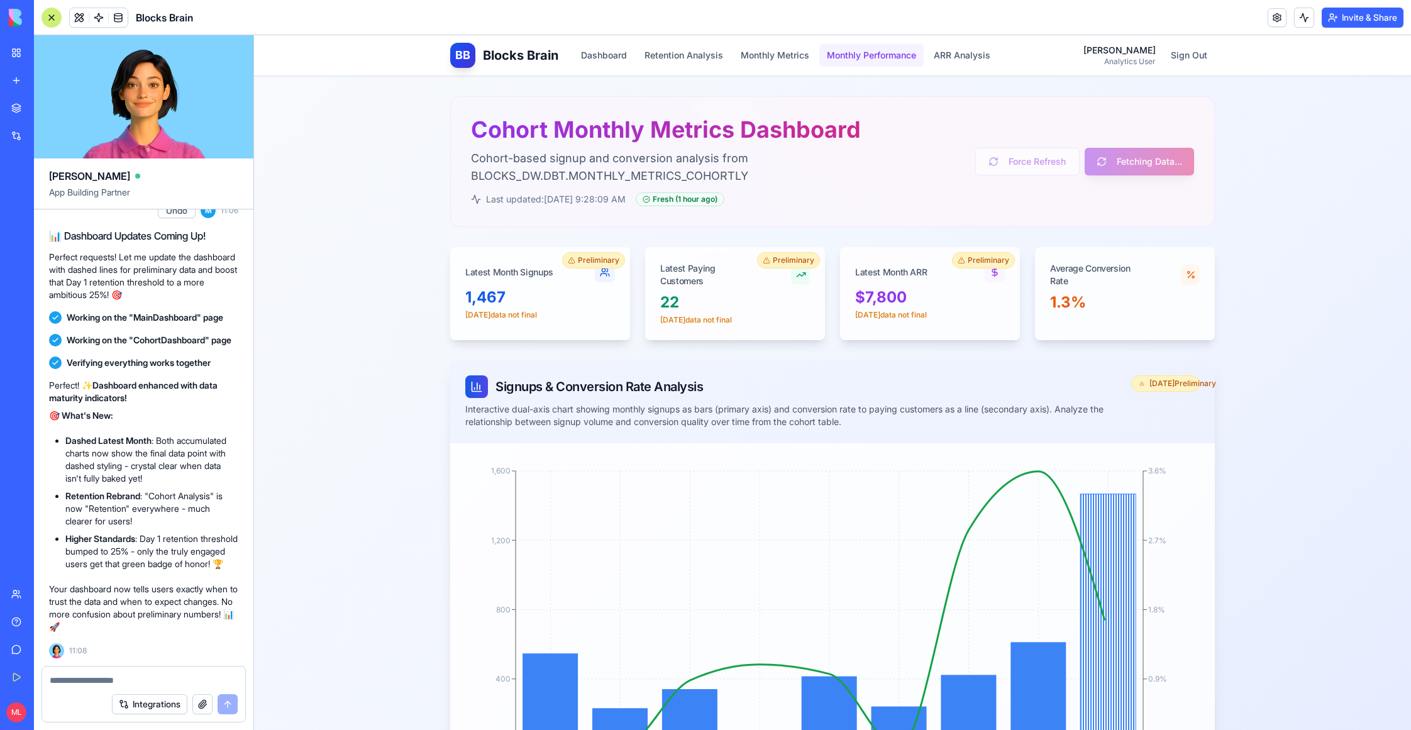
click at [844, 52] on button "Monthly Performance" at bounding box center [872, 55] width 104 height 23
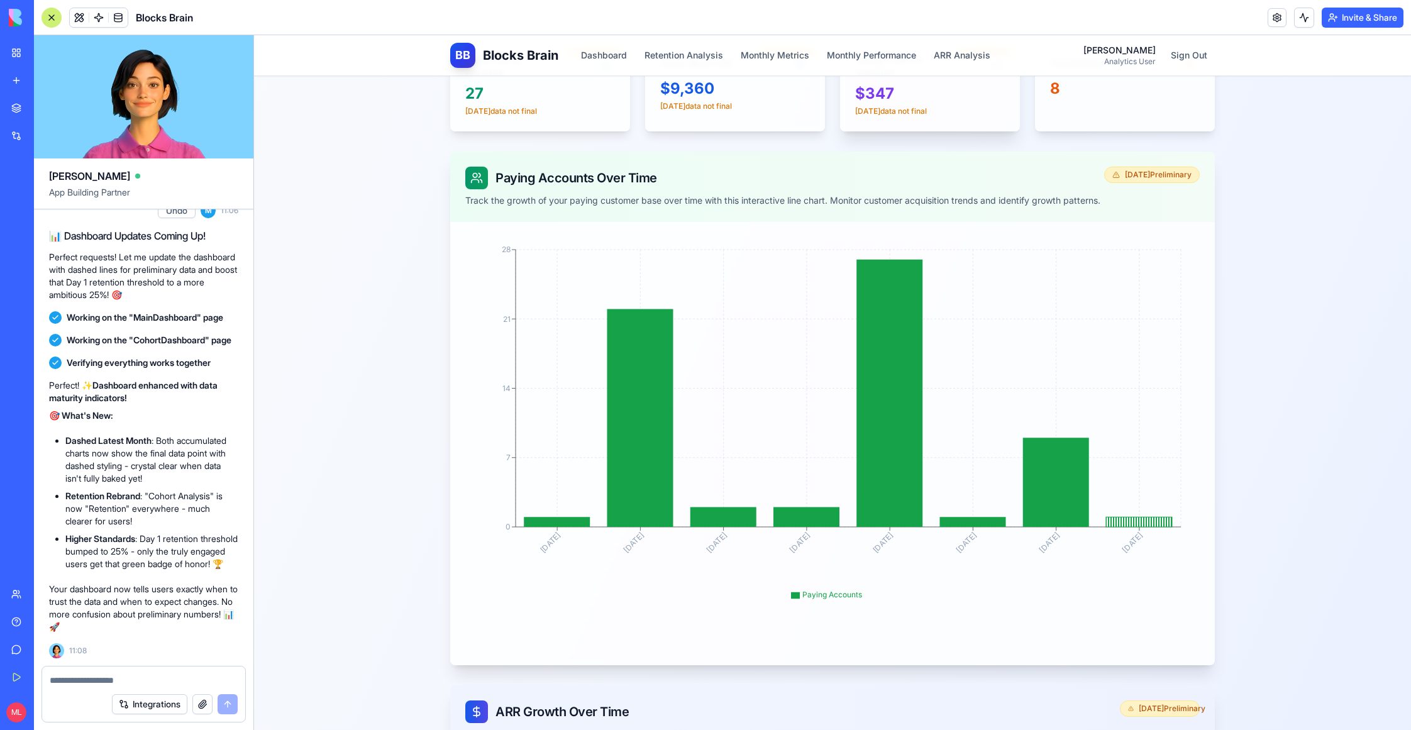
scroll to position [74, 0]
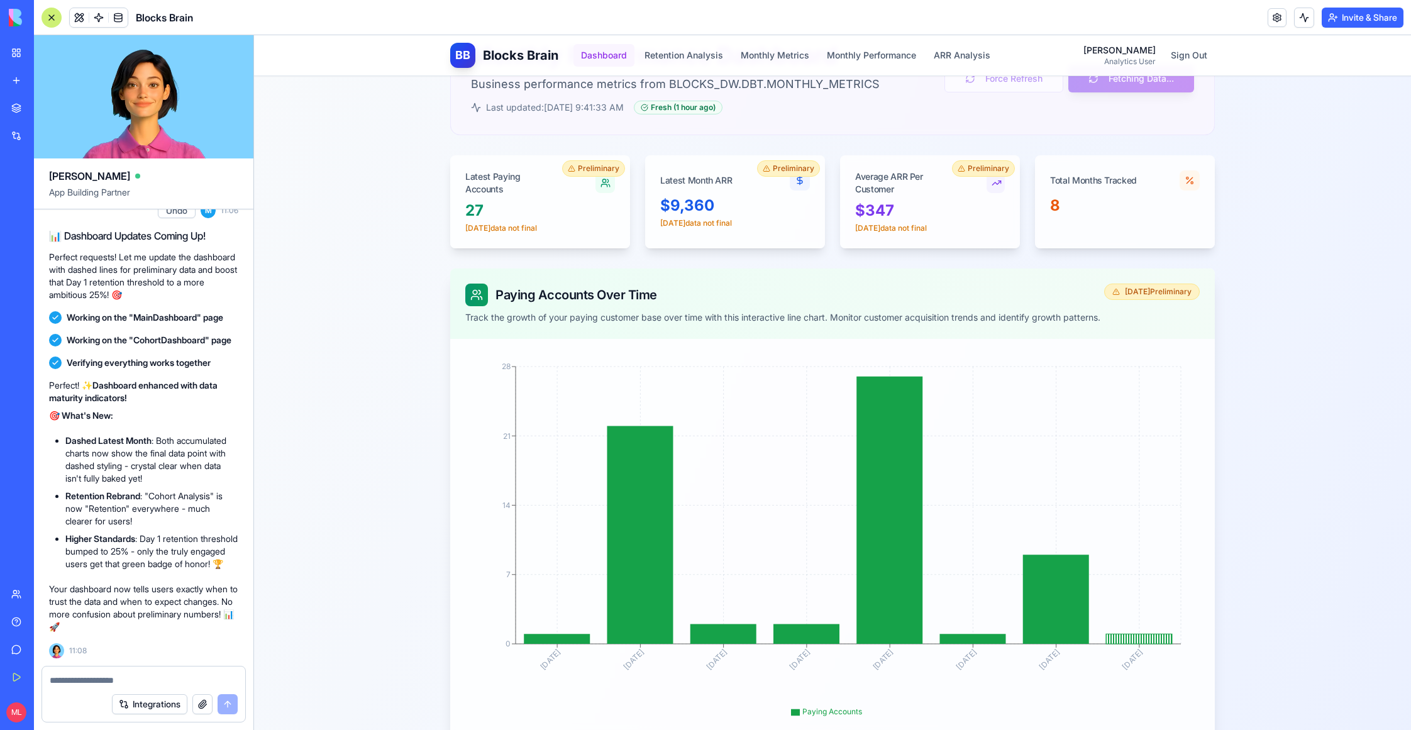
click at [599, 49] on button "Dashboard" at bounding box center [604, 55] width 61 height 23
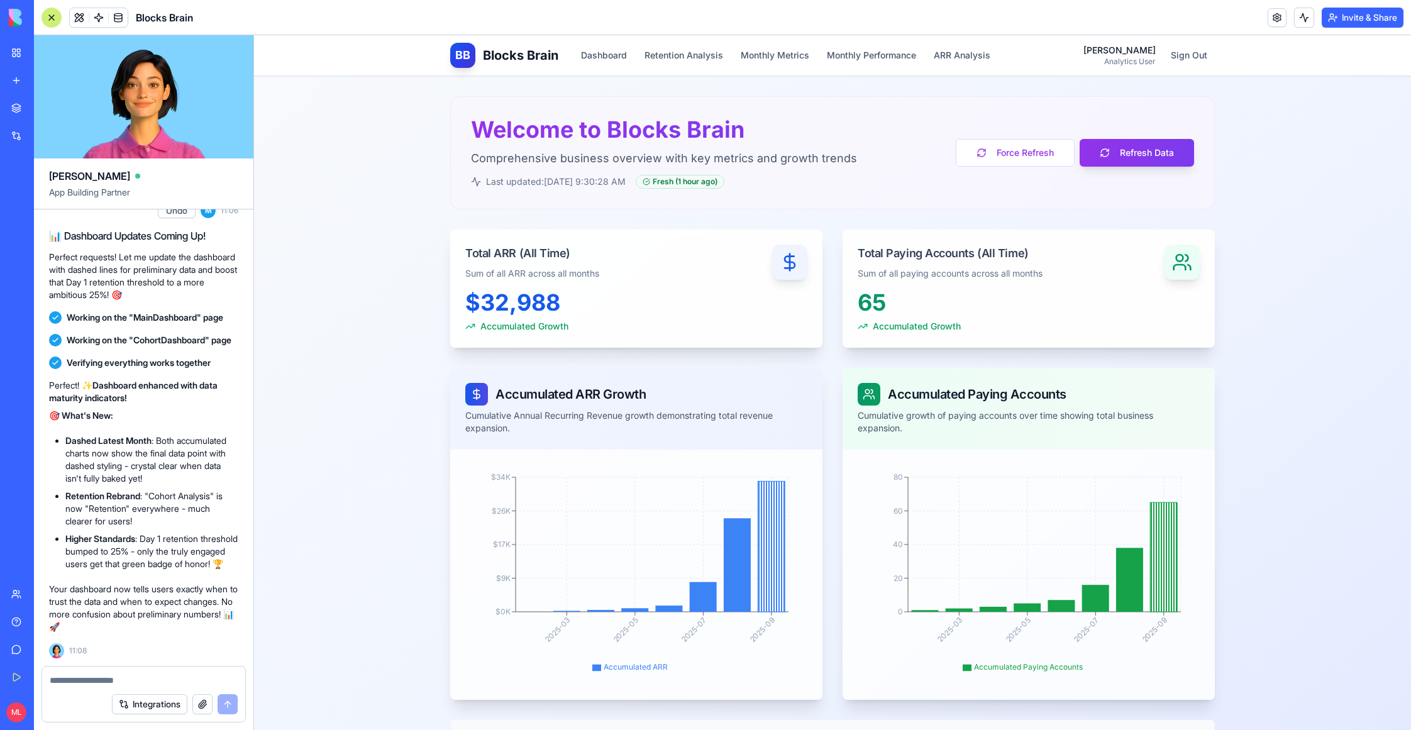
click at [639, 72] on div "BB Blocks Brain Dashboard Retention Analysis Monthly Metrics Monthly Performanc…" at bounding box center [832, 55] width 765 height 40
click at [747, 43] on div "BB Blocks Brain Dashboard Retention Analysis Monthly Metrics Monthly Performanc…" at bounding box center [724, 55] width 548 height 25
click at [707, 58] on button "Retention Analysis" at bounding box center [684, 55] width 94 height 23
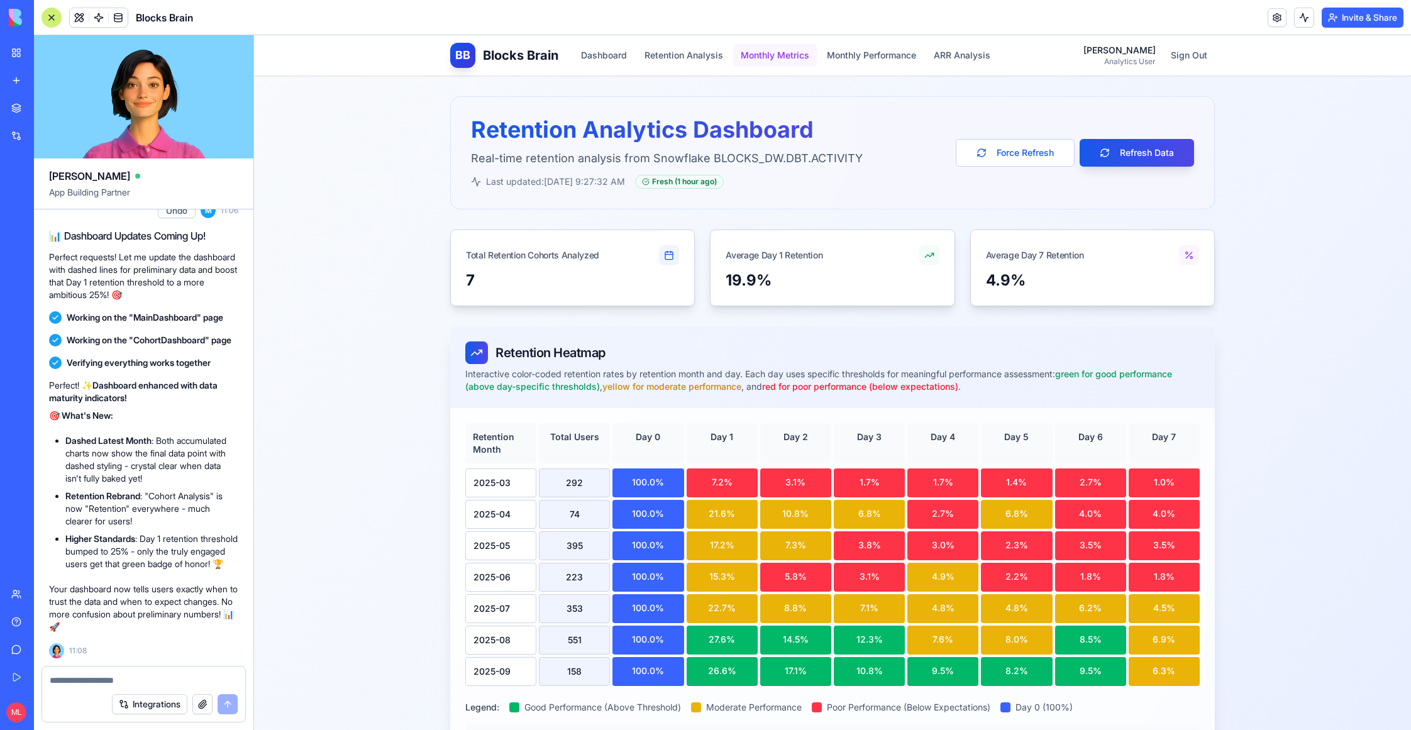
click at [774, 58] on button "Monthly Metrics" at bounding box center [775, 55] width 84 height 23
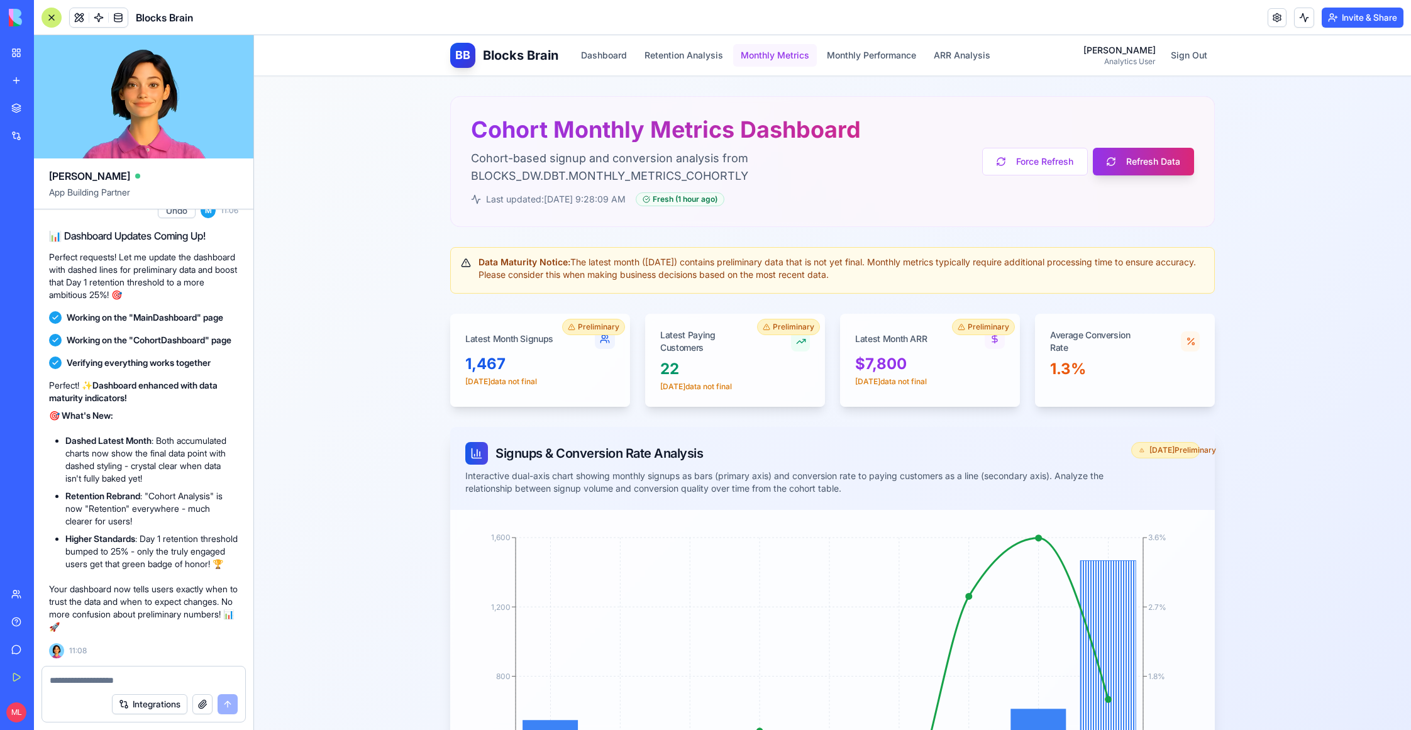
click at [781, 51] on button "Monthly Metrics" at bounding box center [775, 55] width 84 height 23
click at [74, 688] on div "Integrations" at bounding box center [143, 704] width 203 height 35
click at [77, 687] on div "Integrations" at bounding box center [143, 704] width 203 height 35
click at [83, 684] on textarea at bounding box center [144, 680] width 189 height 13
click at [119, 677] on textarea "**********" at bounding box center [144, 680] width 189 height 13
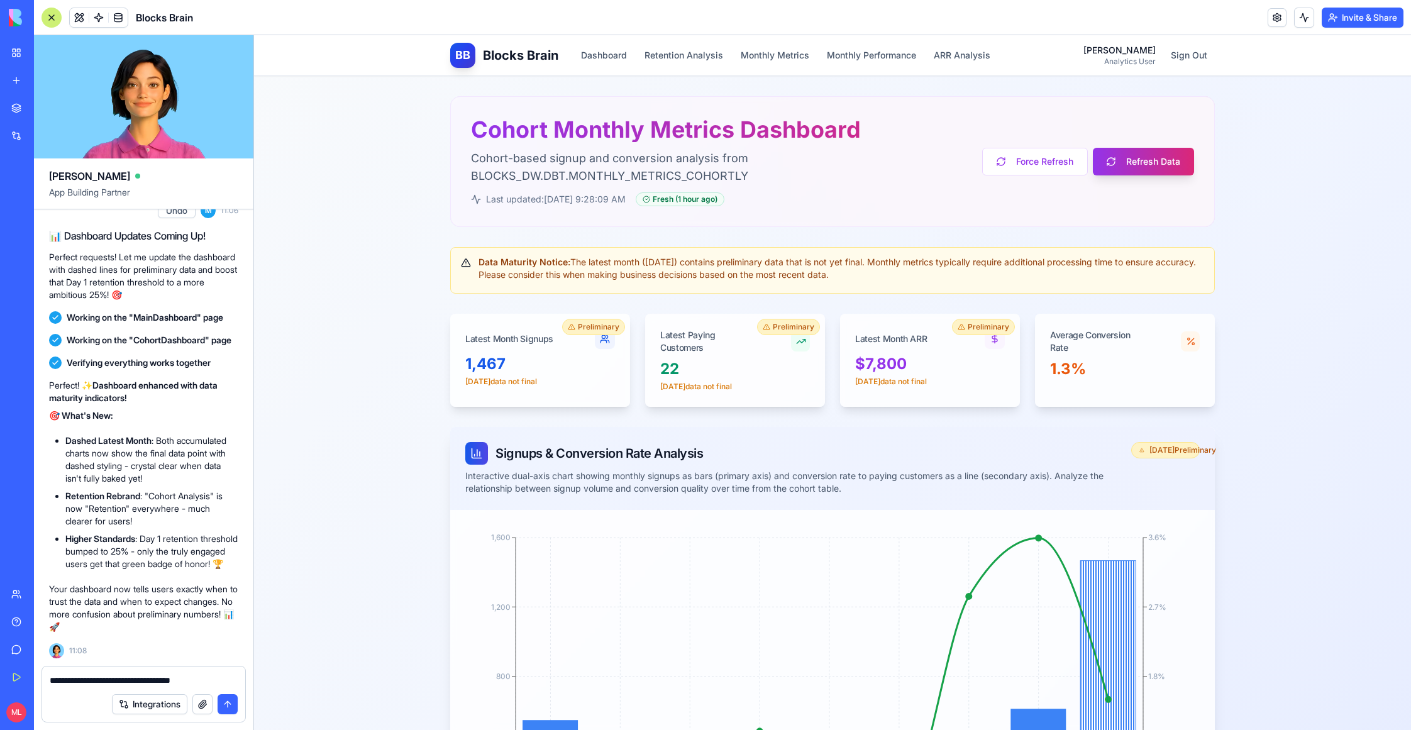
click at [225, 676] on textarea "**********" at bounding box center [144, 680] width 189 height 13
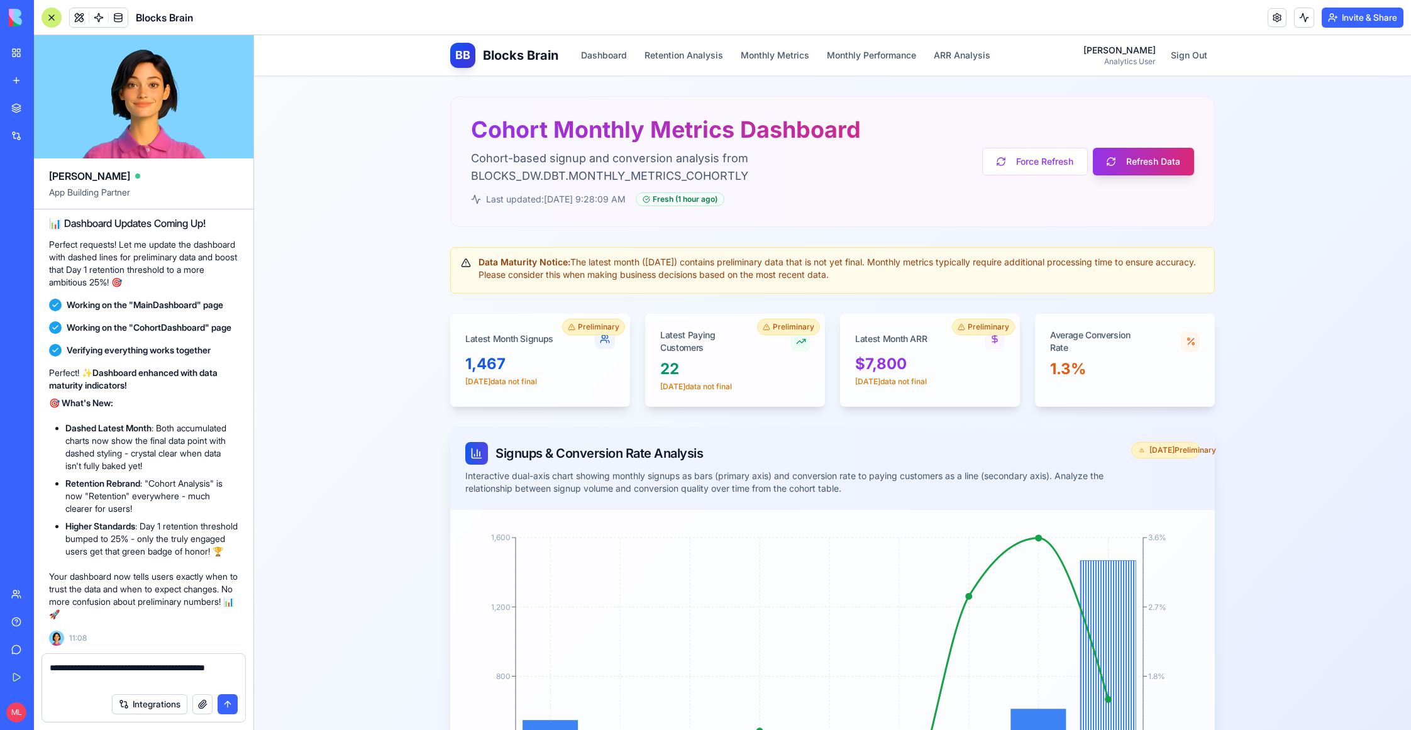
type textarea "**********"
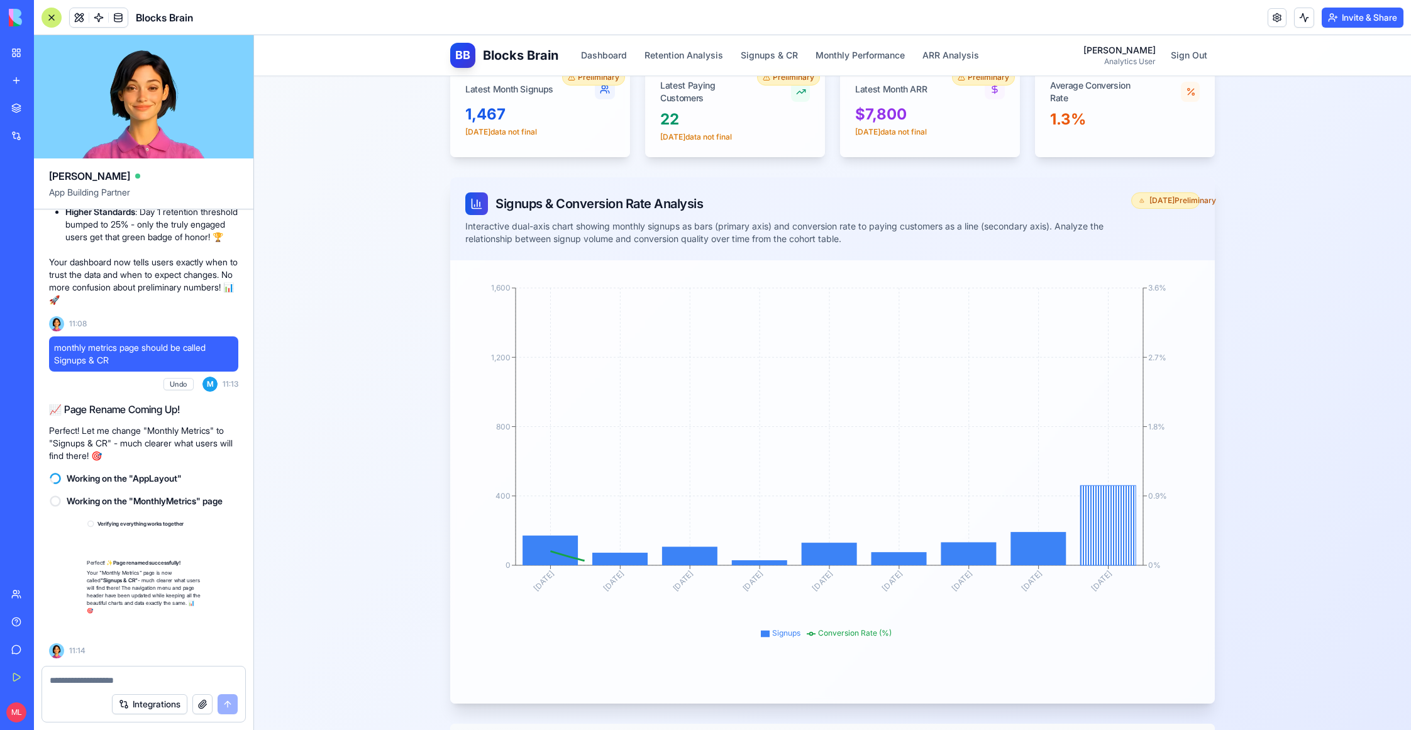
scroll to position [19257, 0]
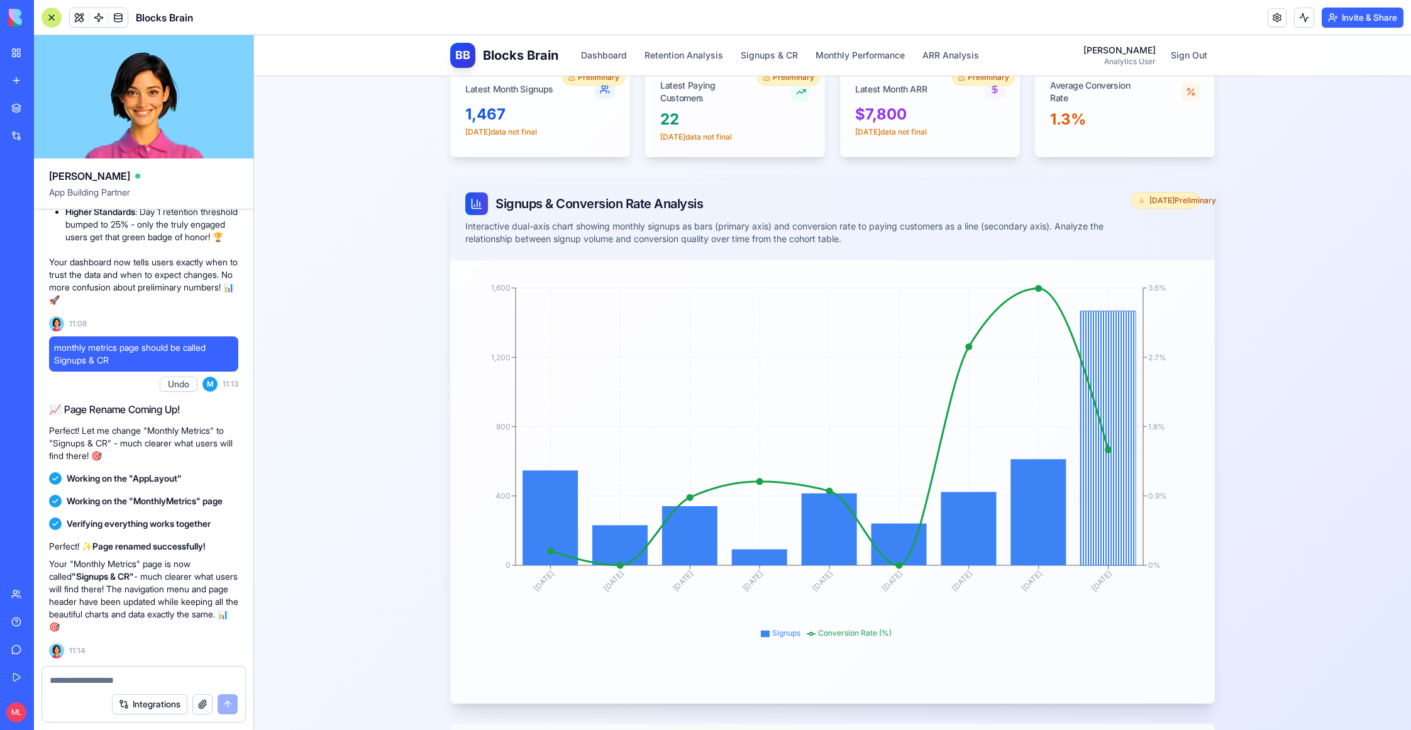
click at [1315, 623] on div "BB Blocks Brain Dashboard Retention Analysis Signups & CR Monthly Performance A…" at bounding box center [832, 429] width 1157 height 1287
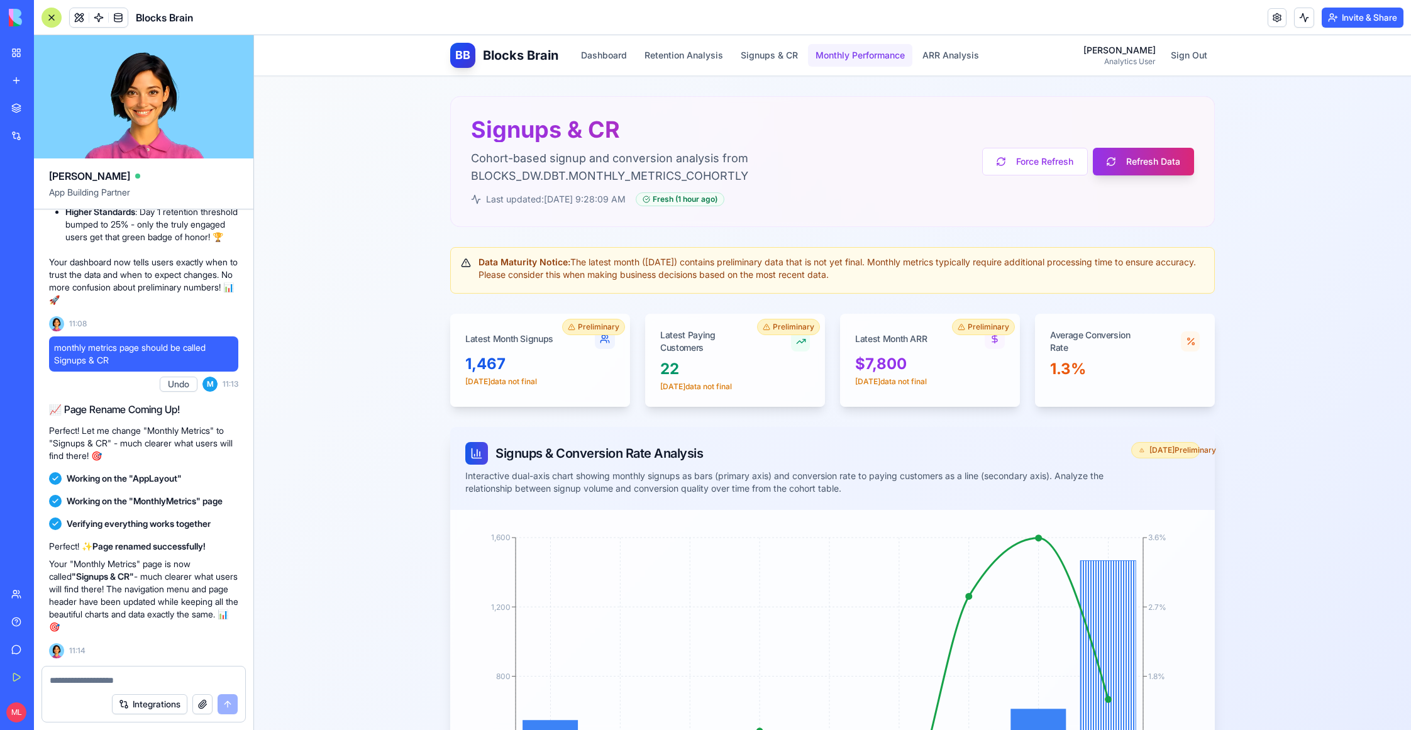
click at [844, 55] on button "Monthly Performance" at bounding box center [860, 55] width 104 height 23
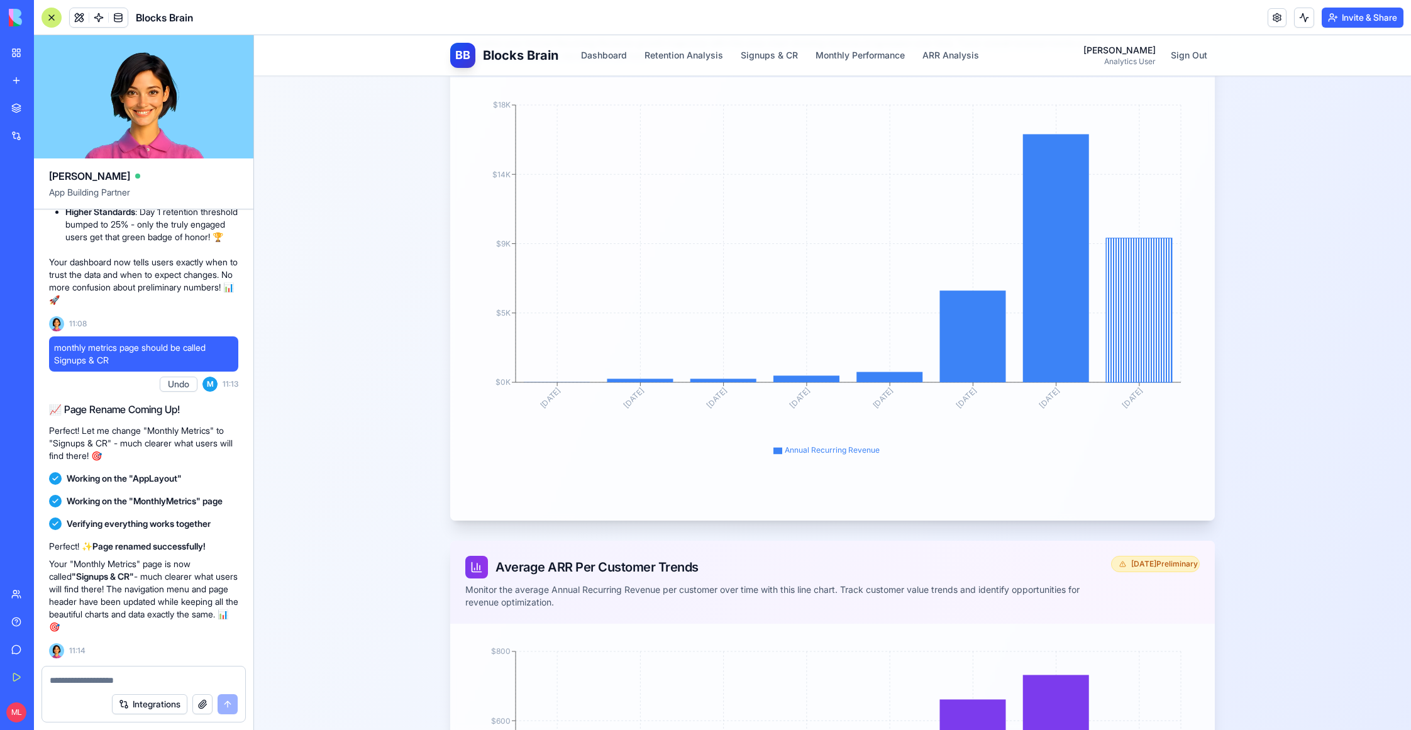
scroll to position [1210, 0]
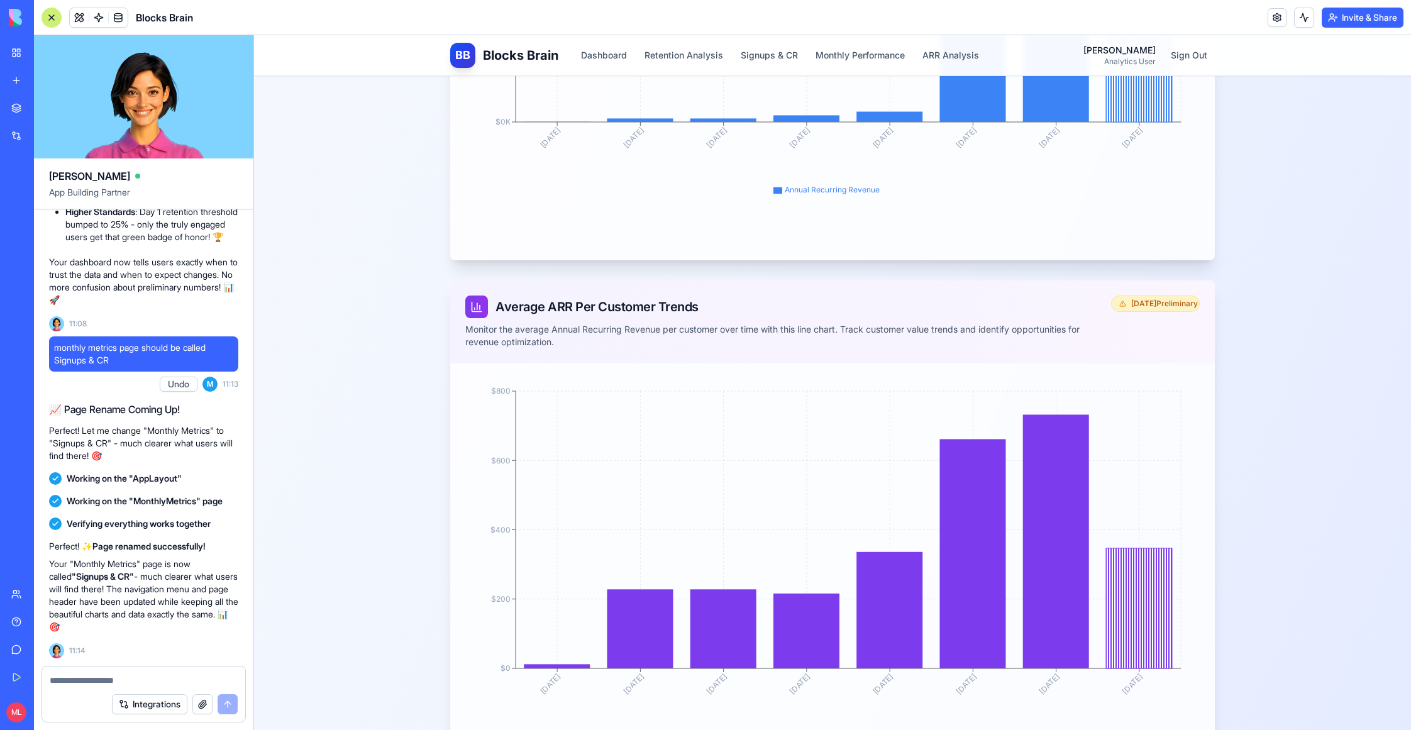
click at [103, 681] on textarea at bounding box center [144, 680] width 189 height 13
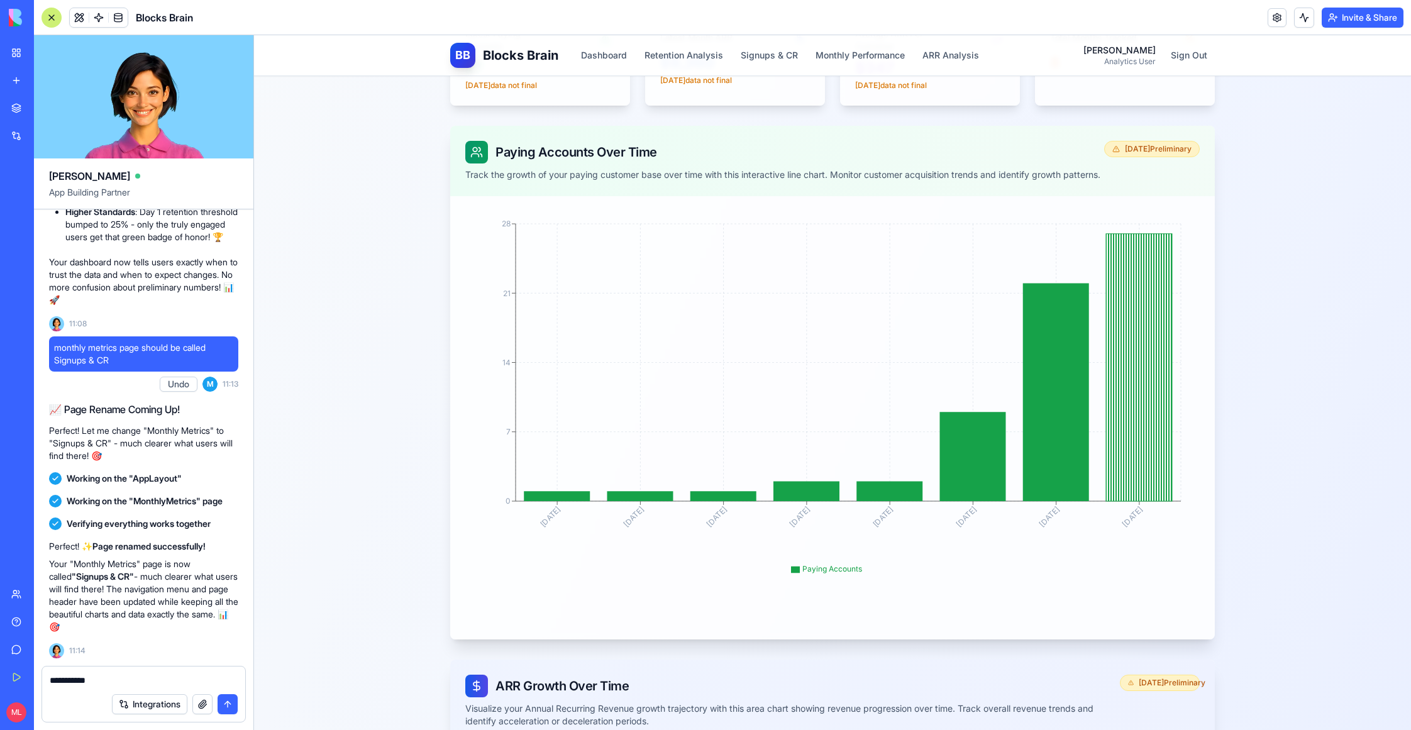
scroll to position [320, 0]
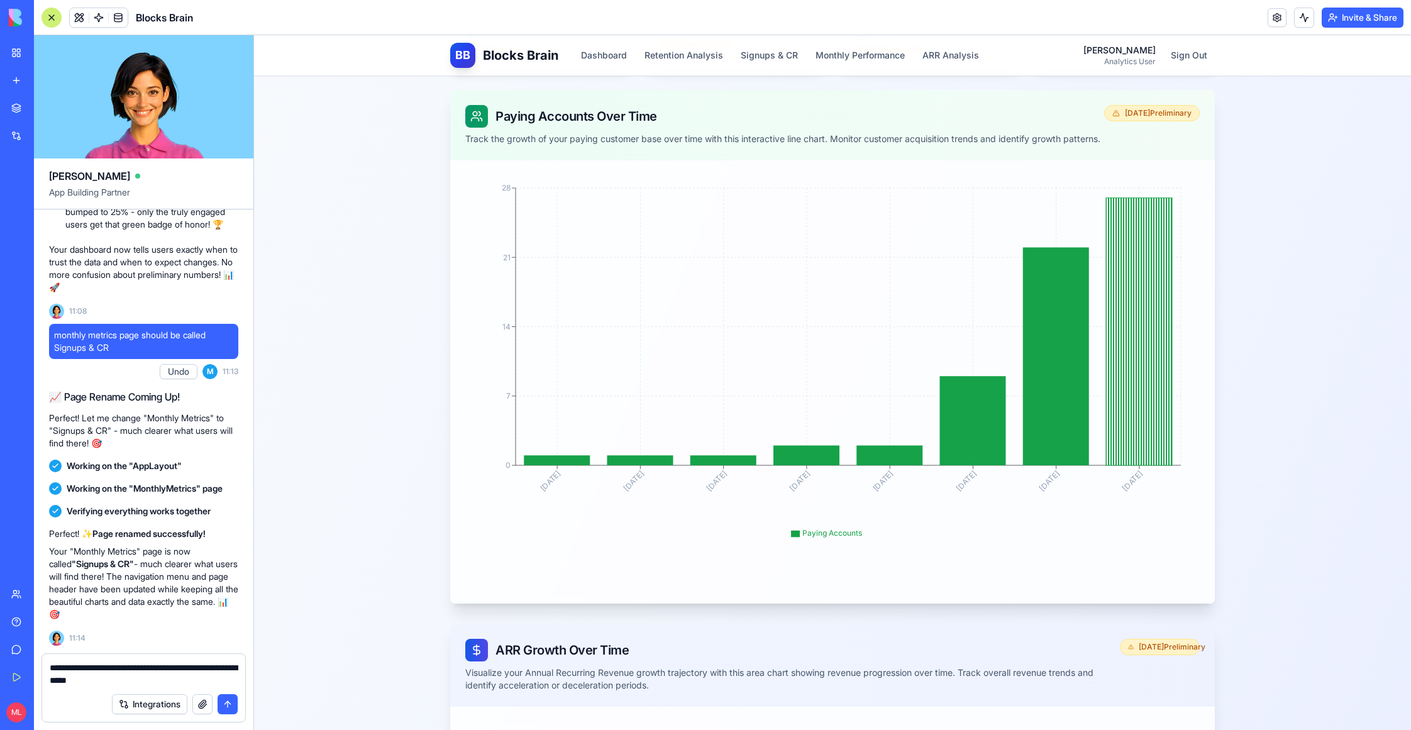
type textarea "**********"
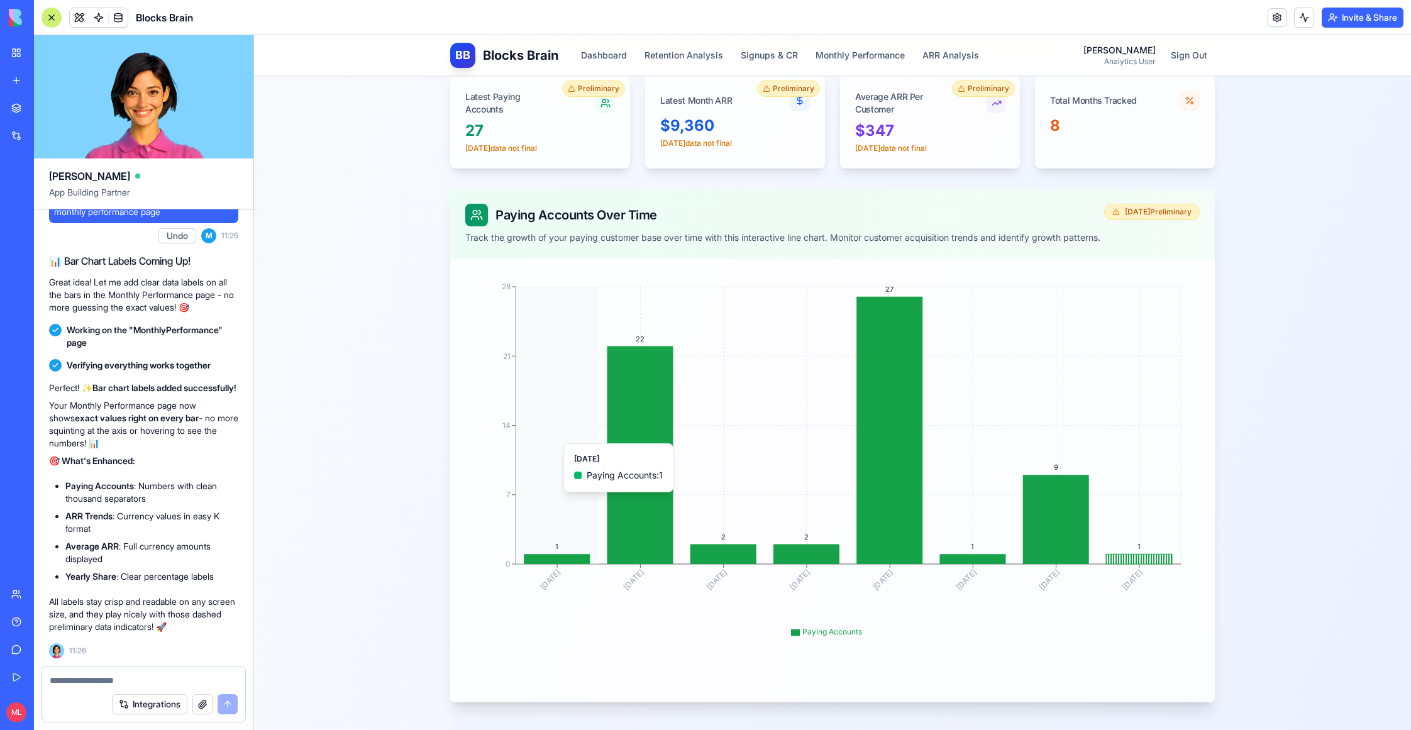
scroll to position [0, 0]
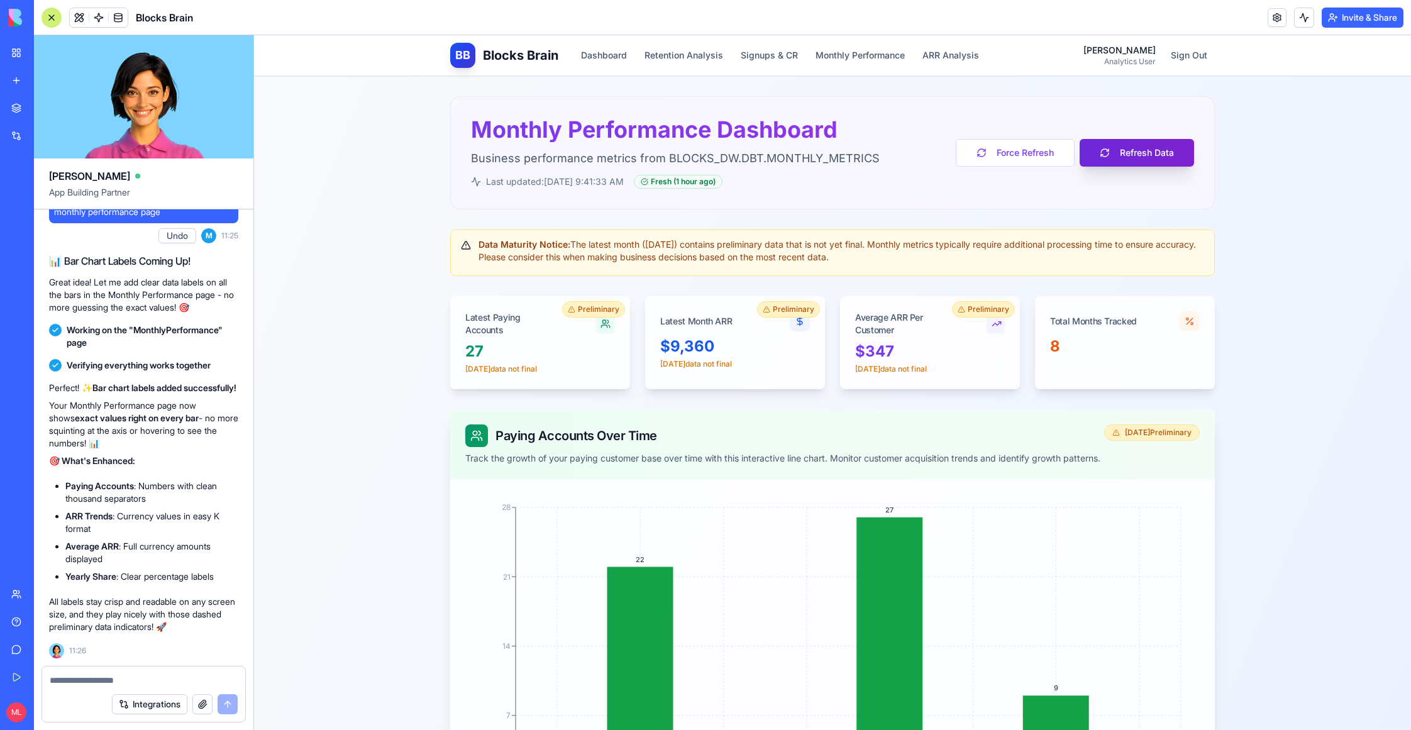
click at [1141, 152] on button "Refresh Data" at bounding box center [1137, 153] width 114 height 28
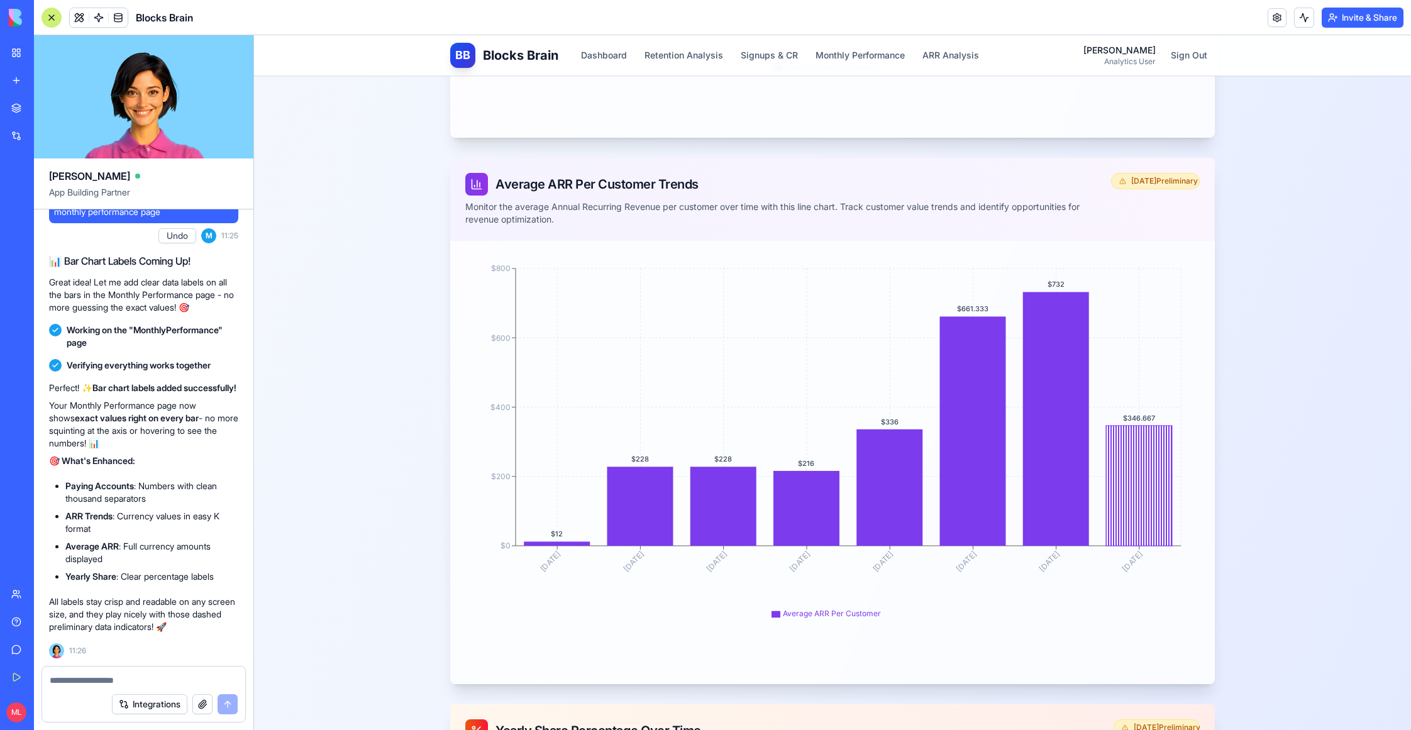
scroll to position [1338, 0]
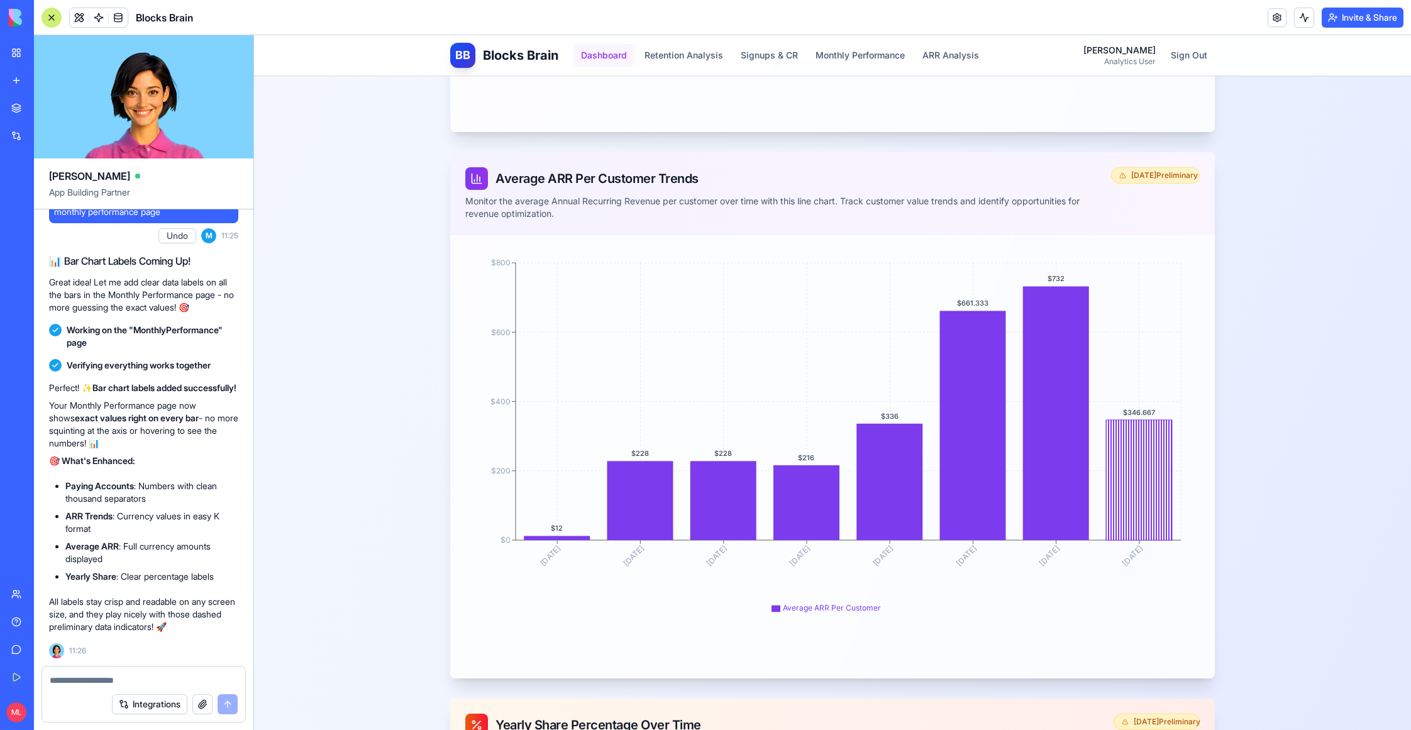
click at [617, 55] on button "Dashboard" at bounding box center [604, 55] width 61 height 23
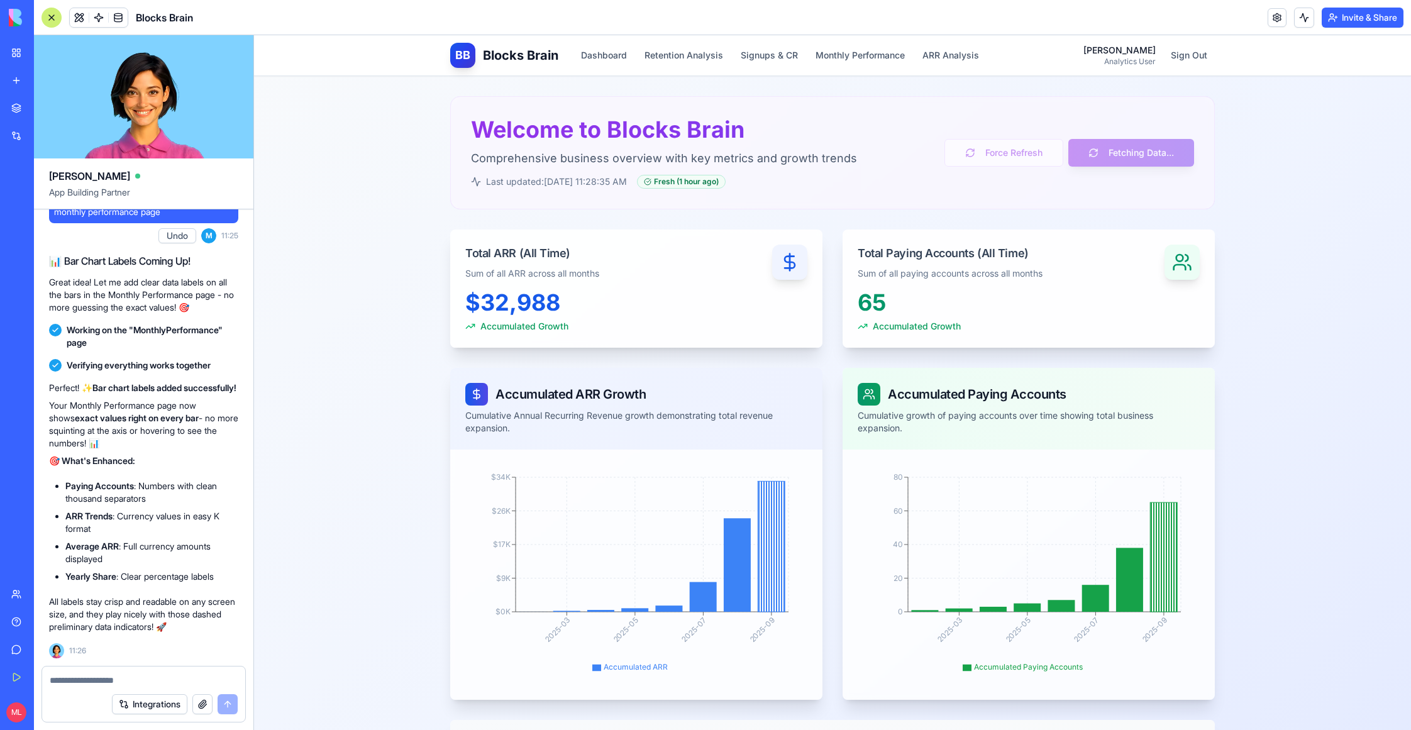
click at [105, 679] on textarea at bounding box center [144, 680] width 189 height 13
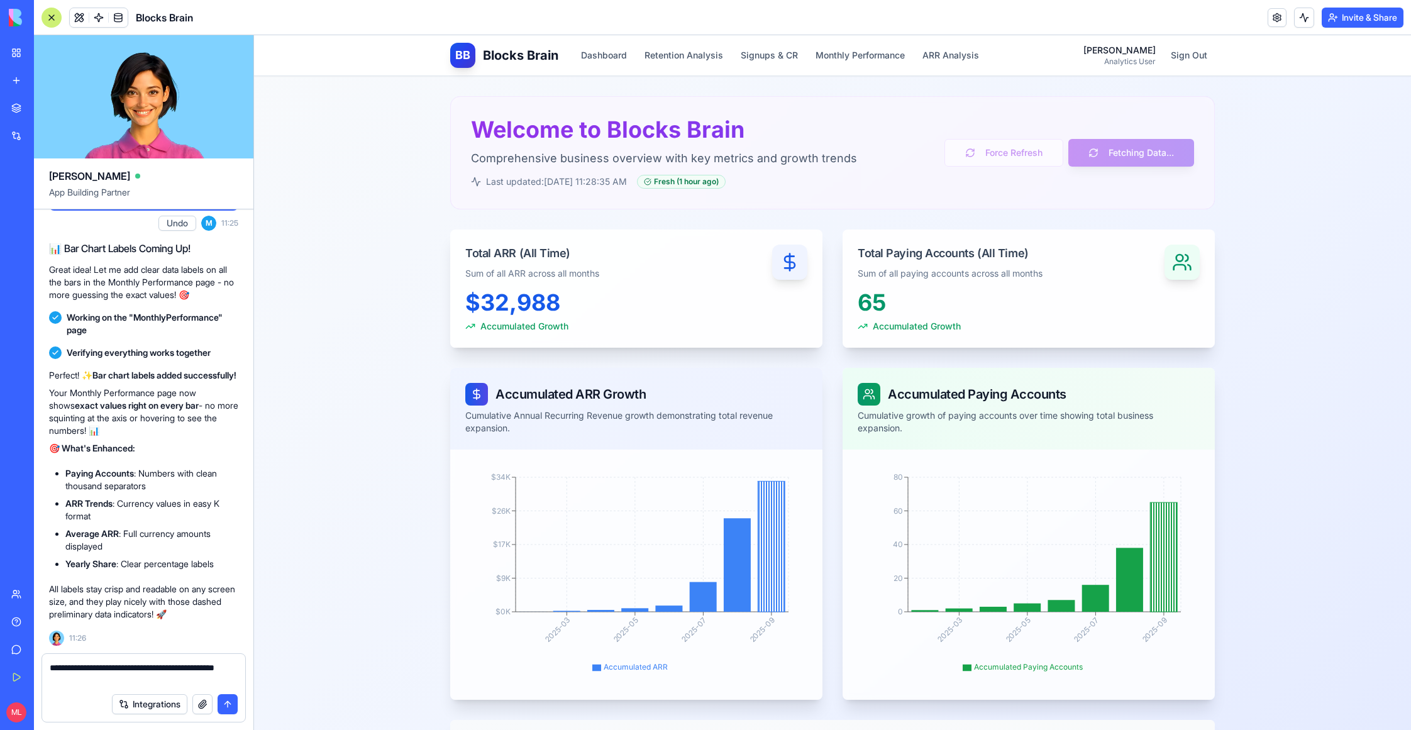
type textarea "**********"
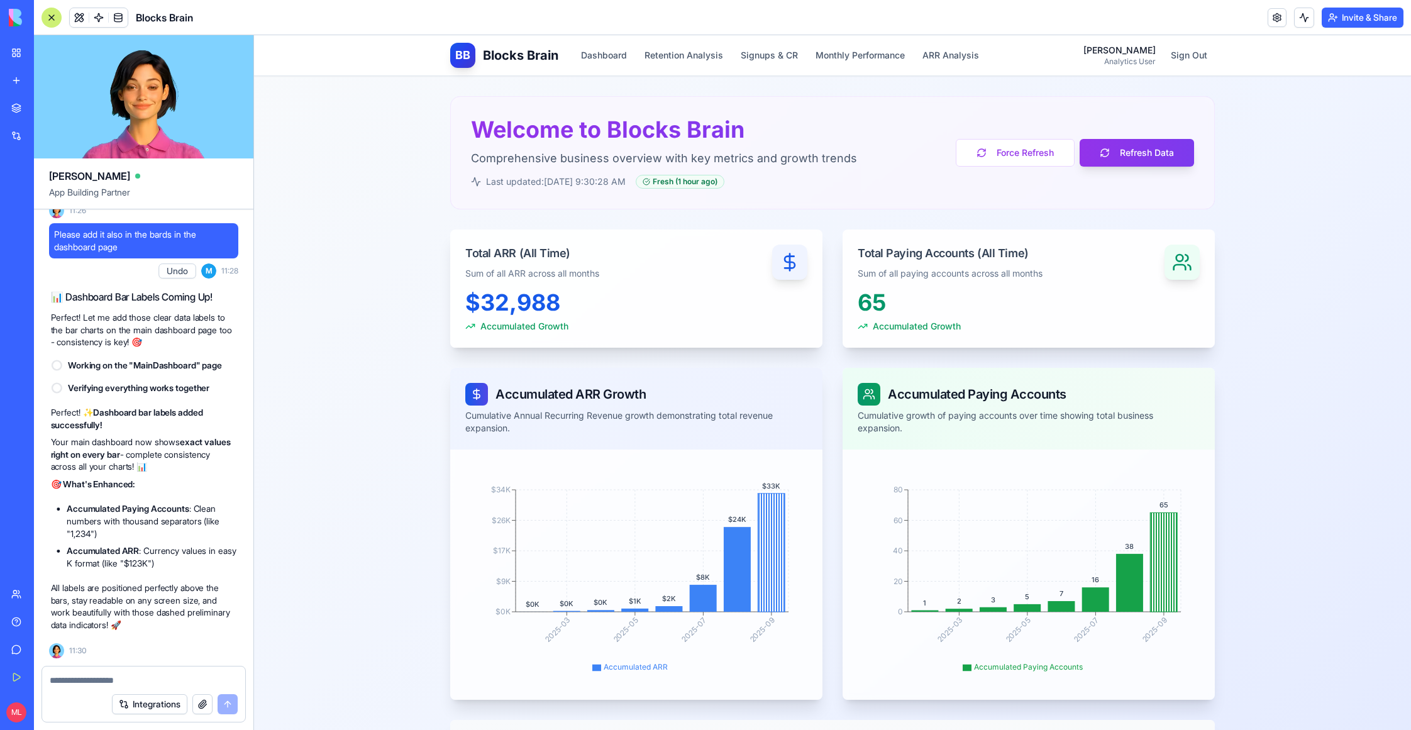
scroll to position [20185, 0]
click at [669, 43] on div "BB Blocks Brain Dashboard Retention Analysis Signups & CR Monthly Performance A…" at bounding box center [718, 55] width 537 height 25
click at [669, 50] on button "Retention Analysis" at bounding box center [684, 55] width 94 height 23
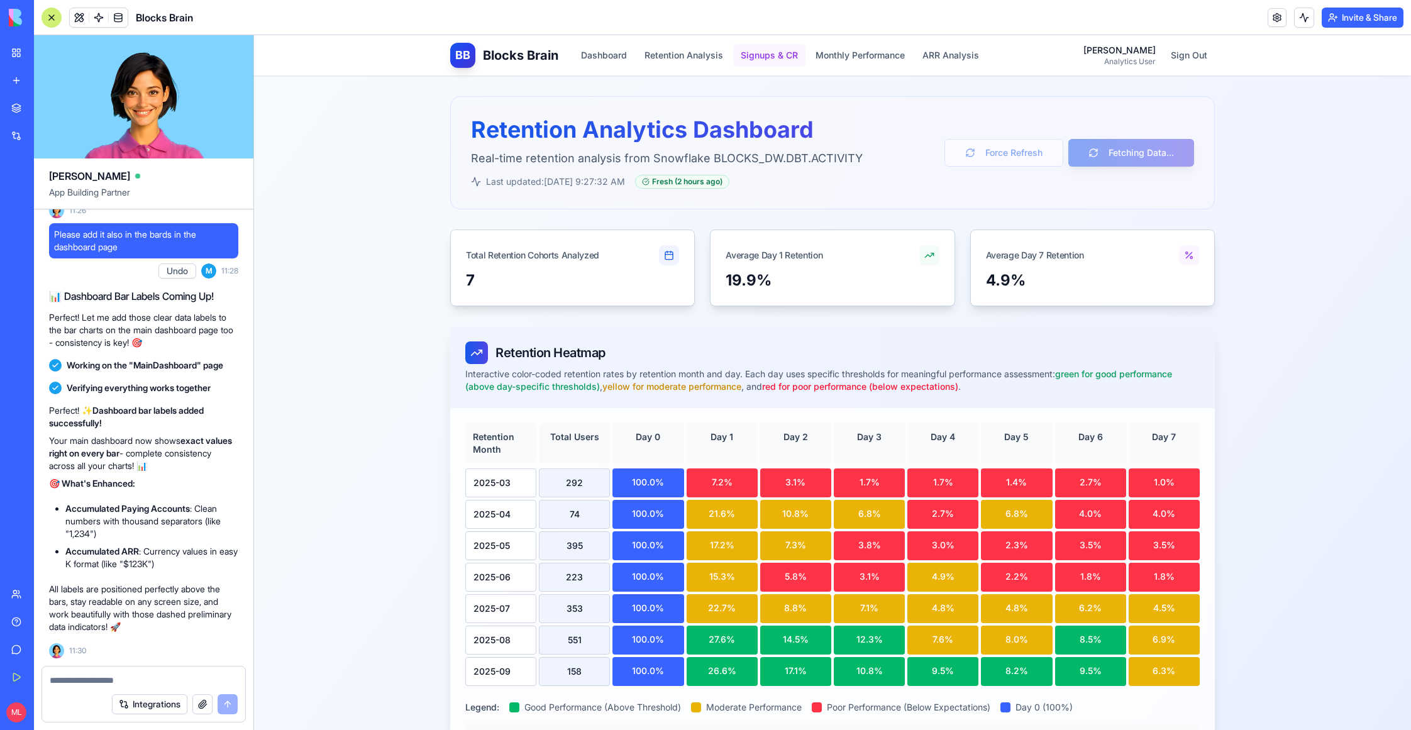
click at [740, 55] on button "Signups & CR" at bounding box center [769, 55] width 72 height 23
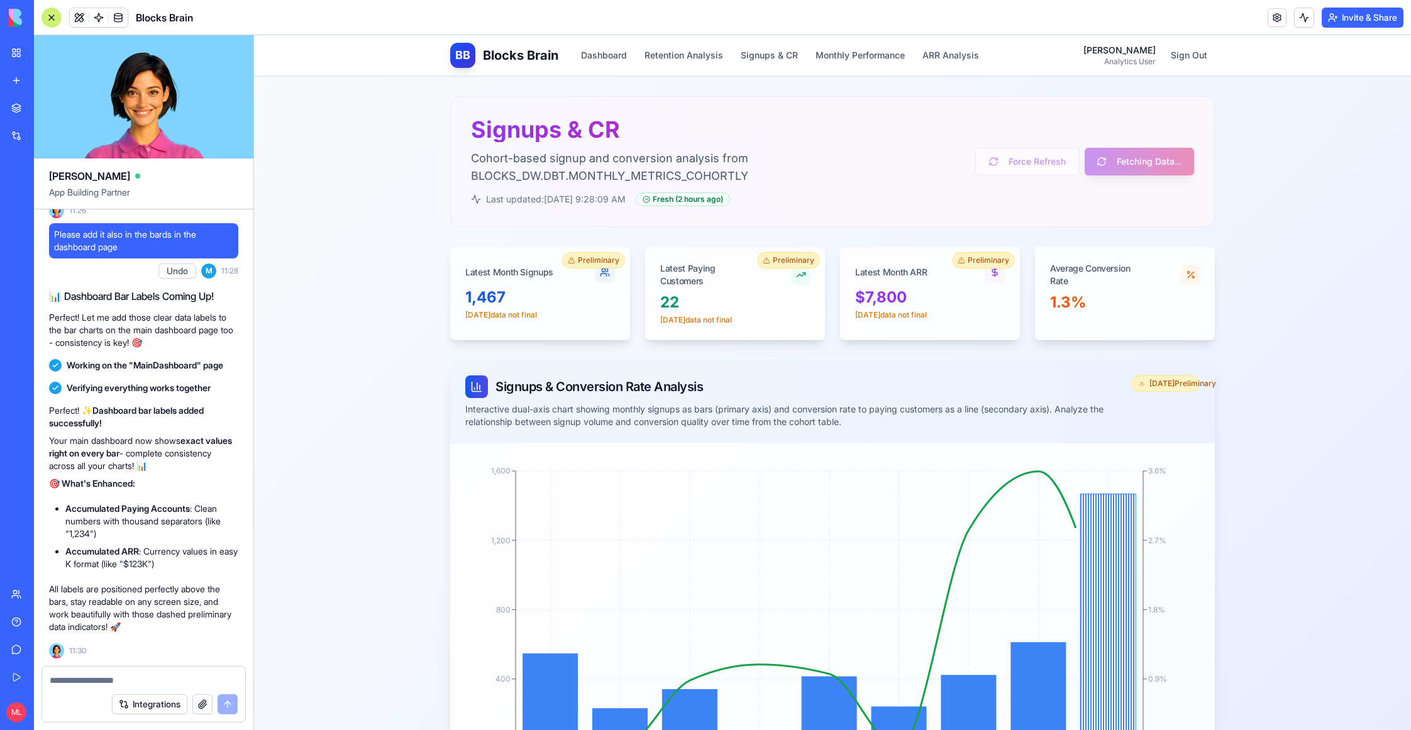
click at [89, 679] on textarea at bounding box center [144, 680] width 189 height 13
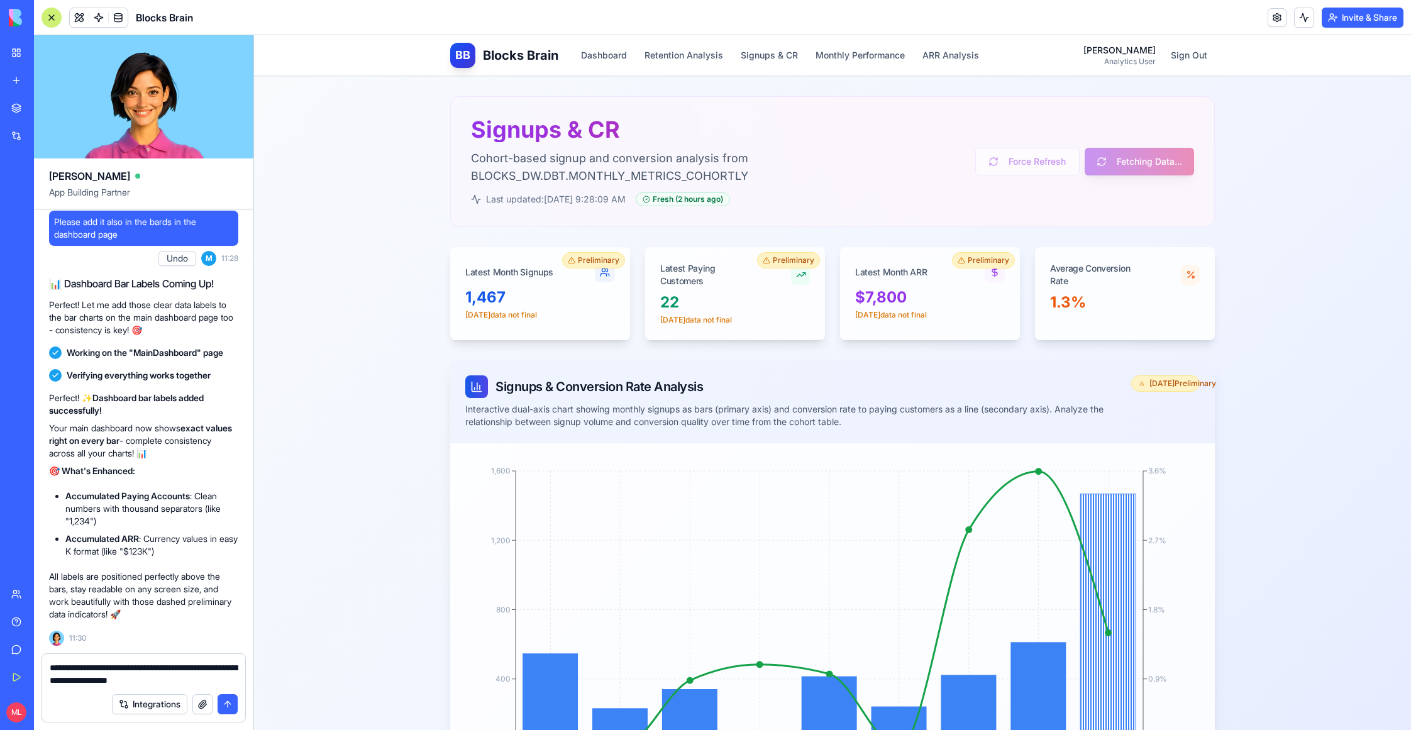
type textarea "**********"
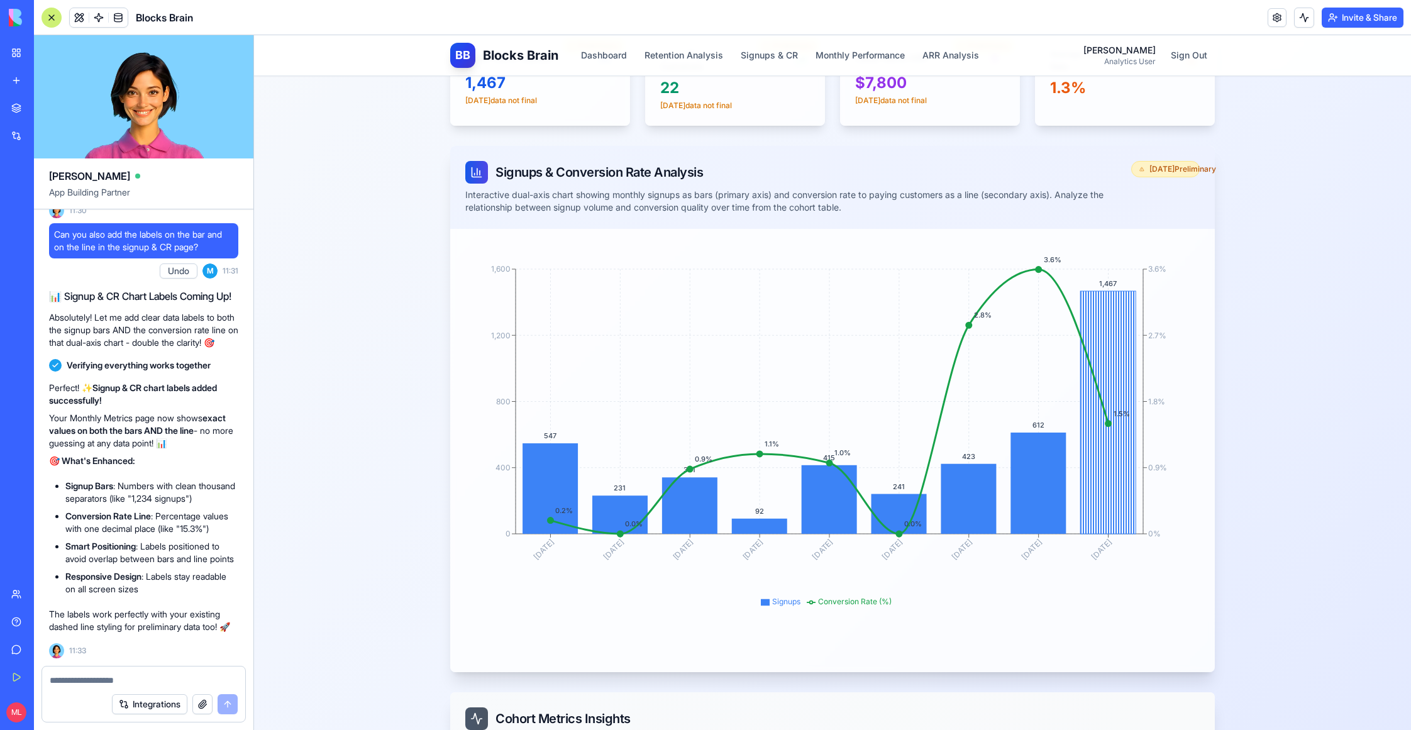
scroll to position [277, 0]
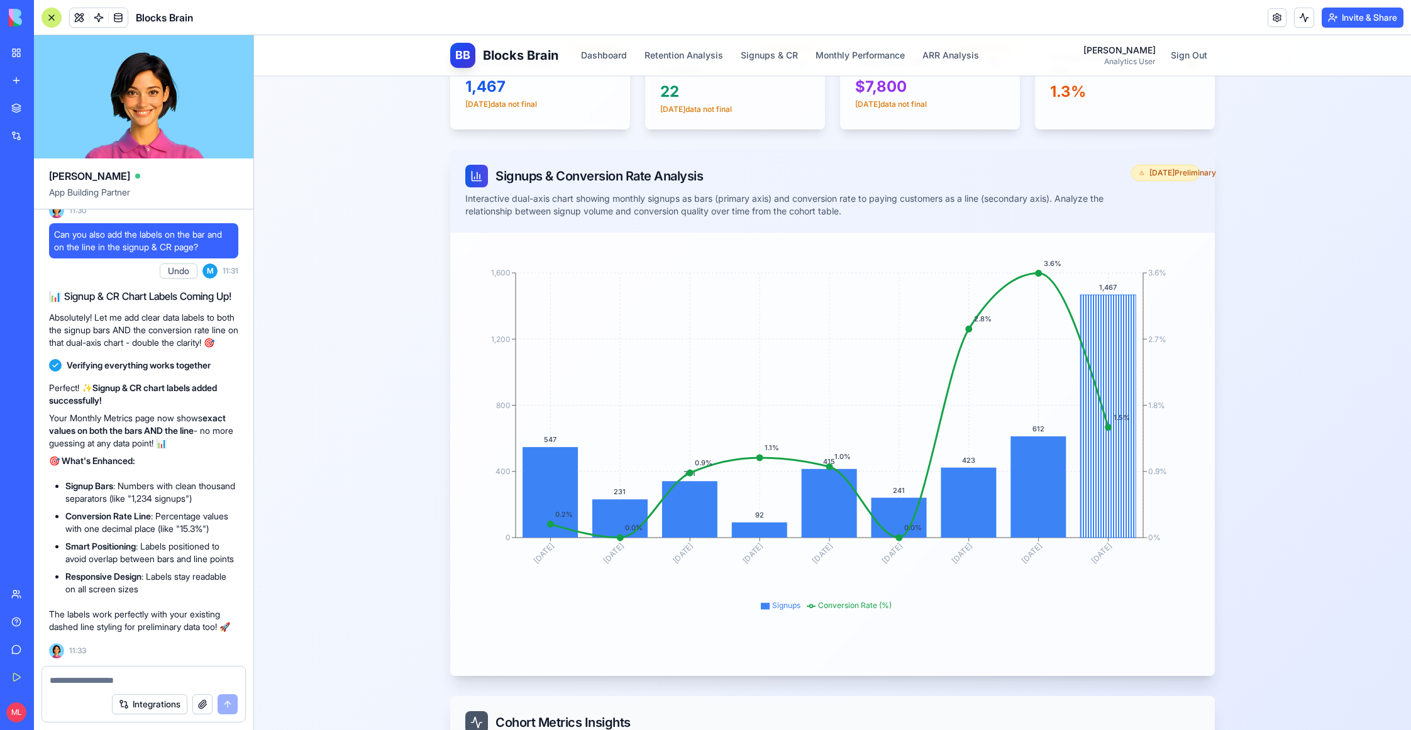
click at [97, 680] on textarea at bounding box center [144, 680] width 189 height 13
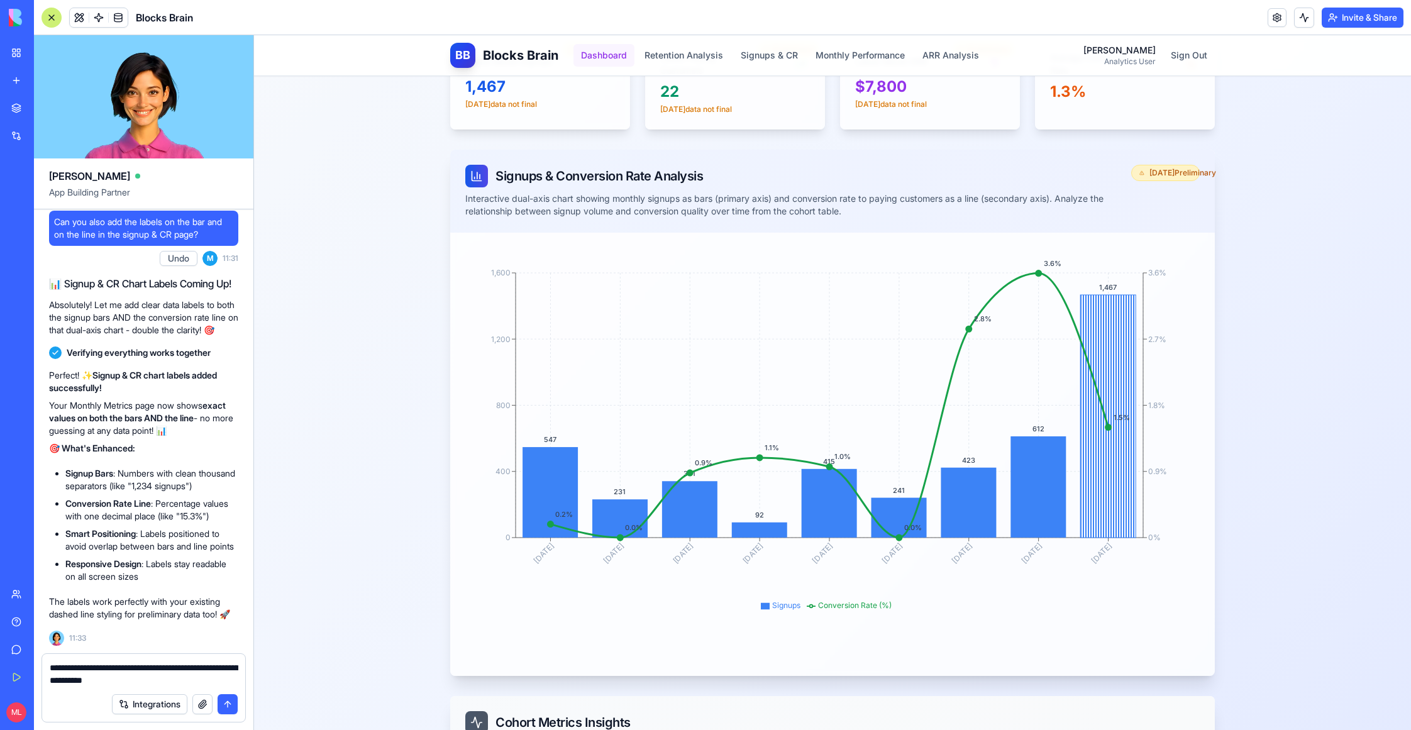
click at [593, 52] on button "Dashboard" at bounding box center [604, 55] width 61 height 23
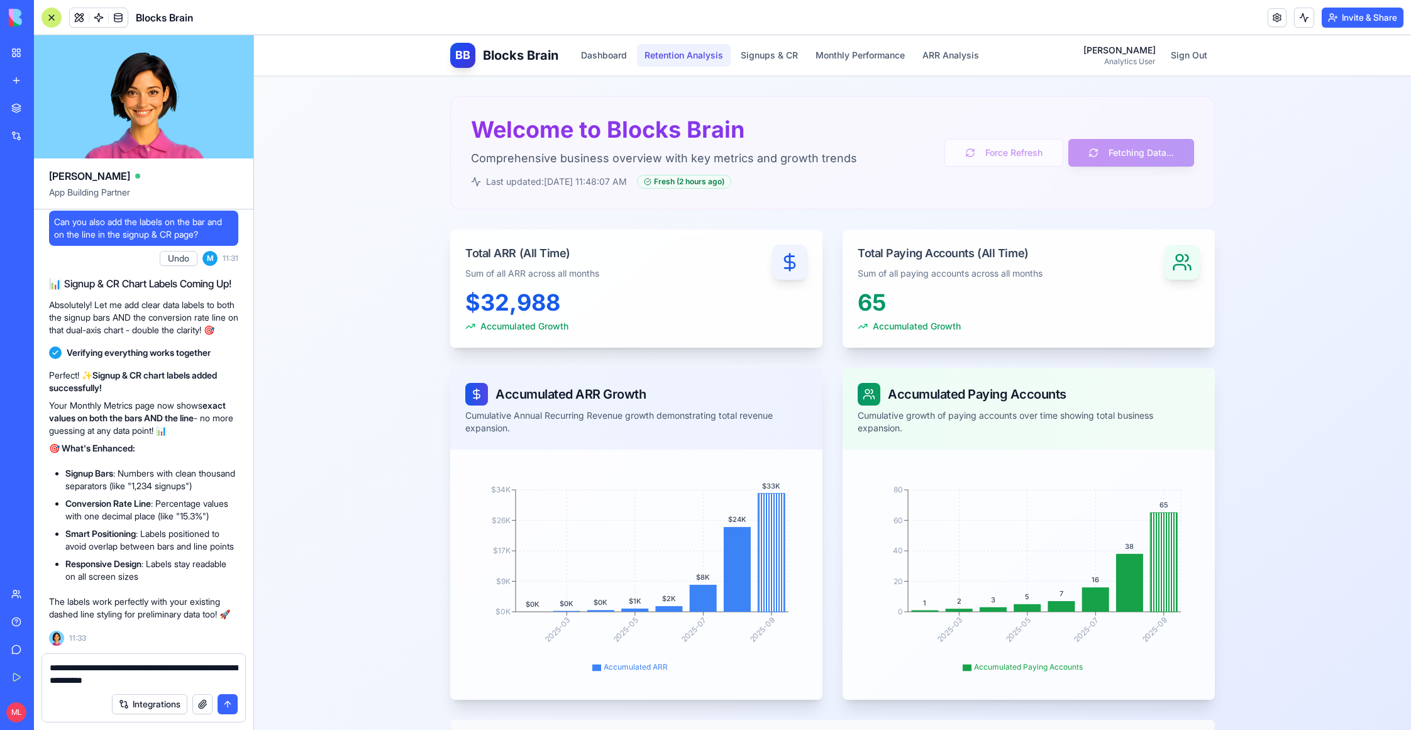
click at [689, 53] on button "Retention Analysis" at bounding box center [684, 55] width 94 height 23
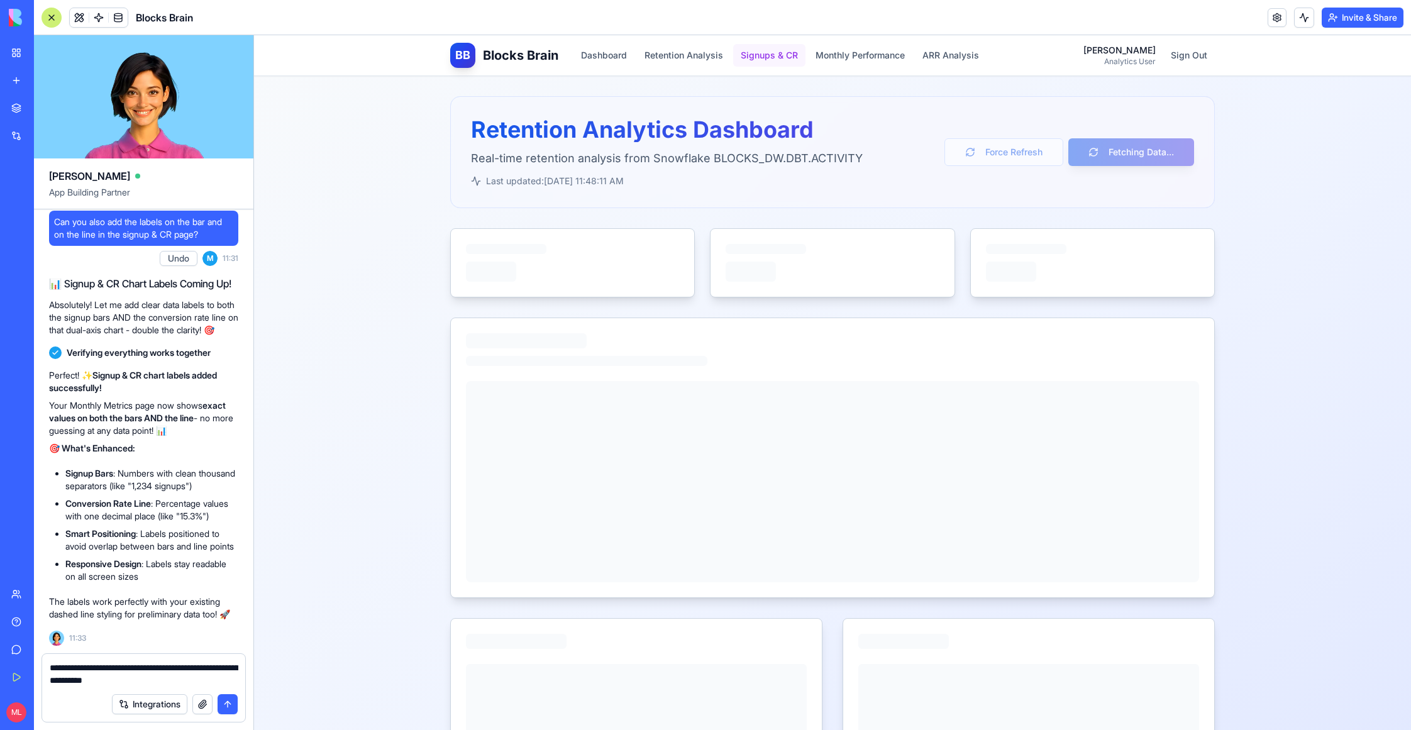
click at [792, 53] on button "Signups & CR" at bounding box center [769, 55] width 72 height 23
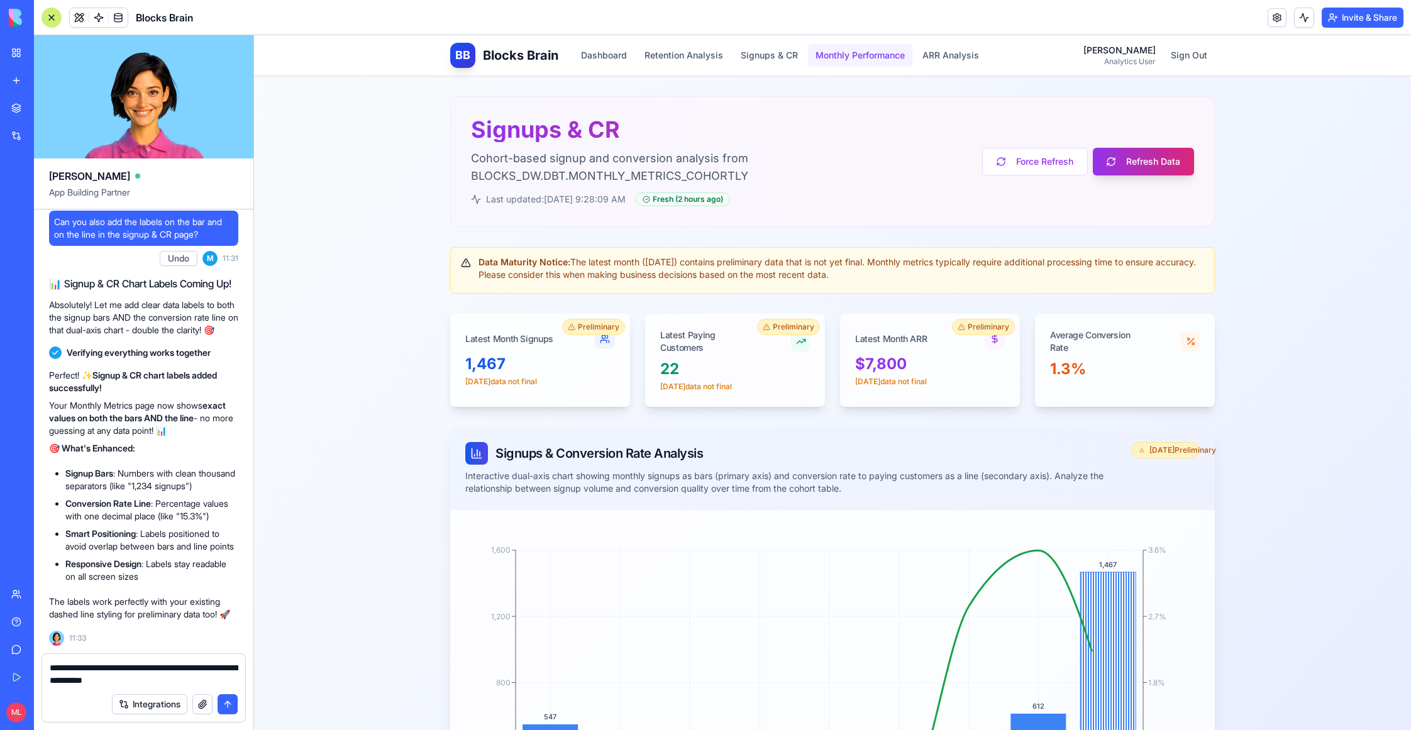
click at [863, 53] on button "Monthly Performance" at bounding box center [860, 55] width 104 height 23
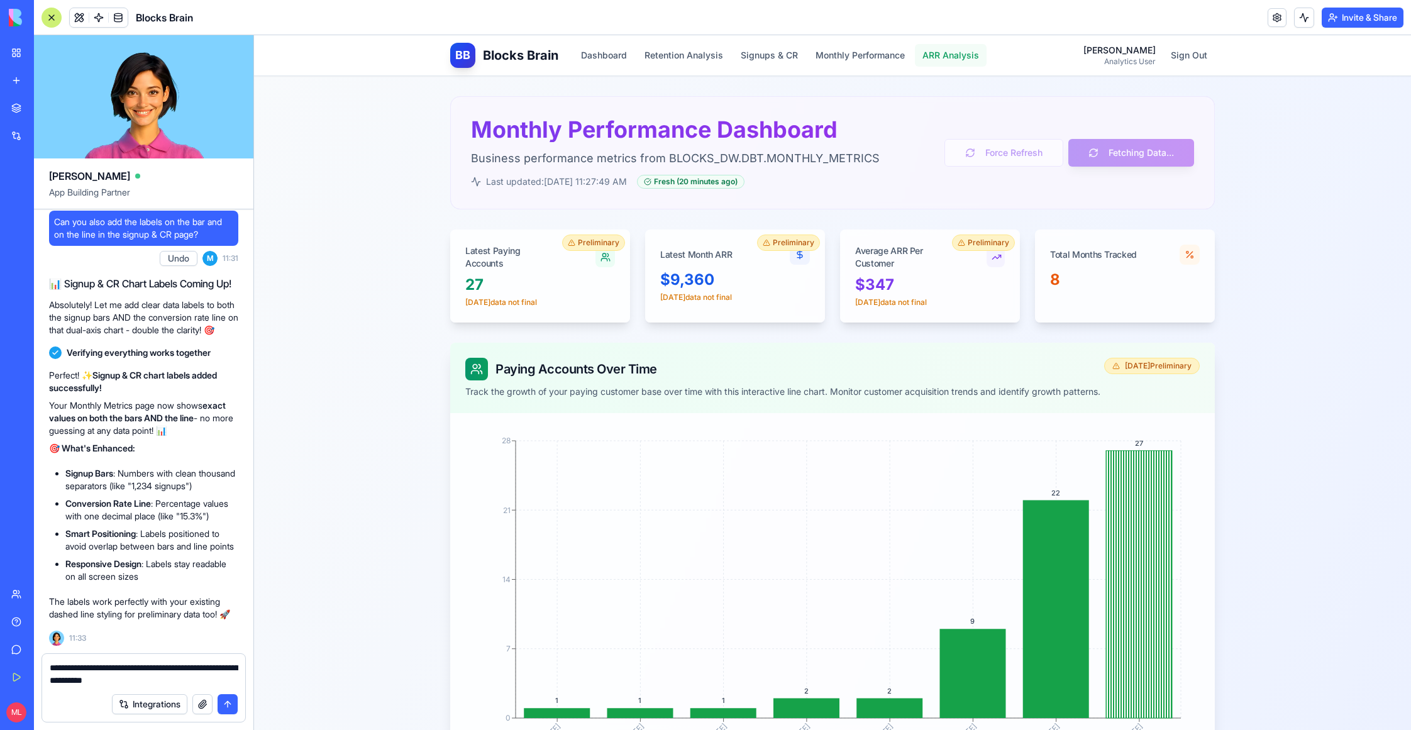
click at [961, 59] on button "ARR Analysis" at bounding box center [951, 55] width 72 height 23
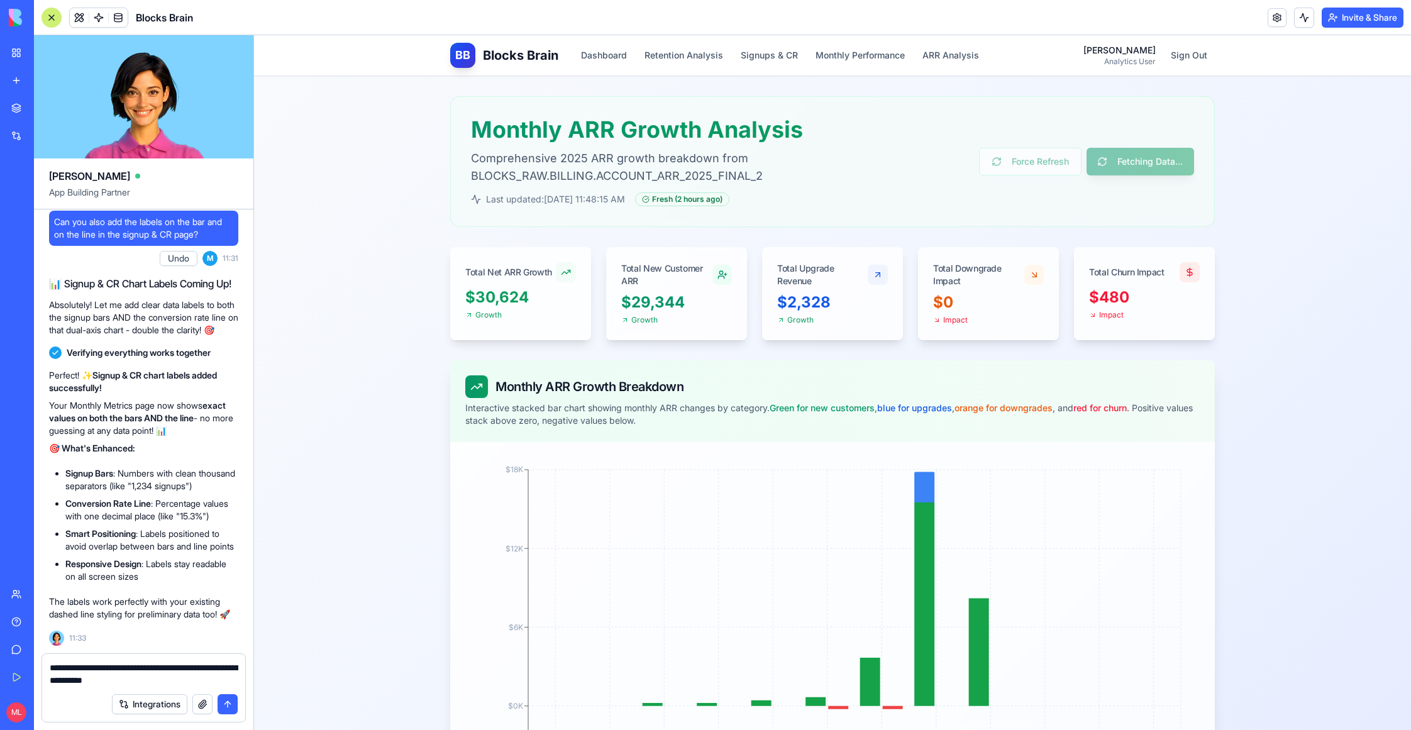
click at [179, 681] on textarea "**********" at bounding box center [144, 674] width 189 height 25
click at [152, 667] on textarea "**********" at bounding box center [144, 674] width 189 height 25
type textarea "**********"
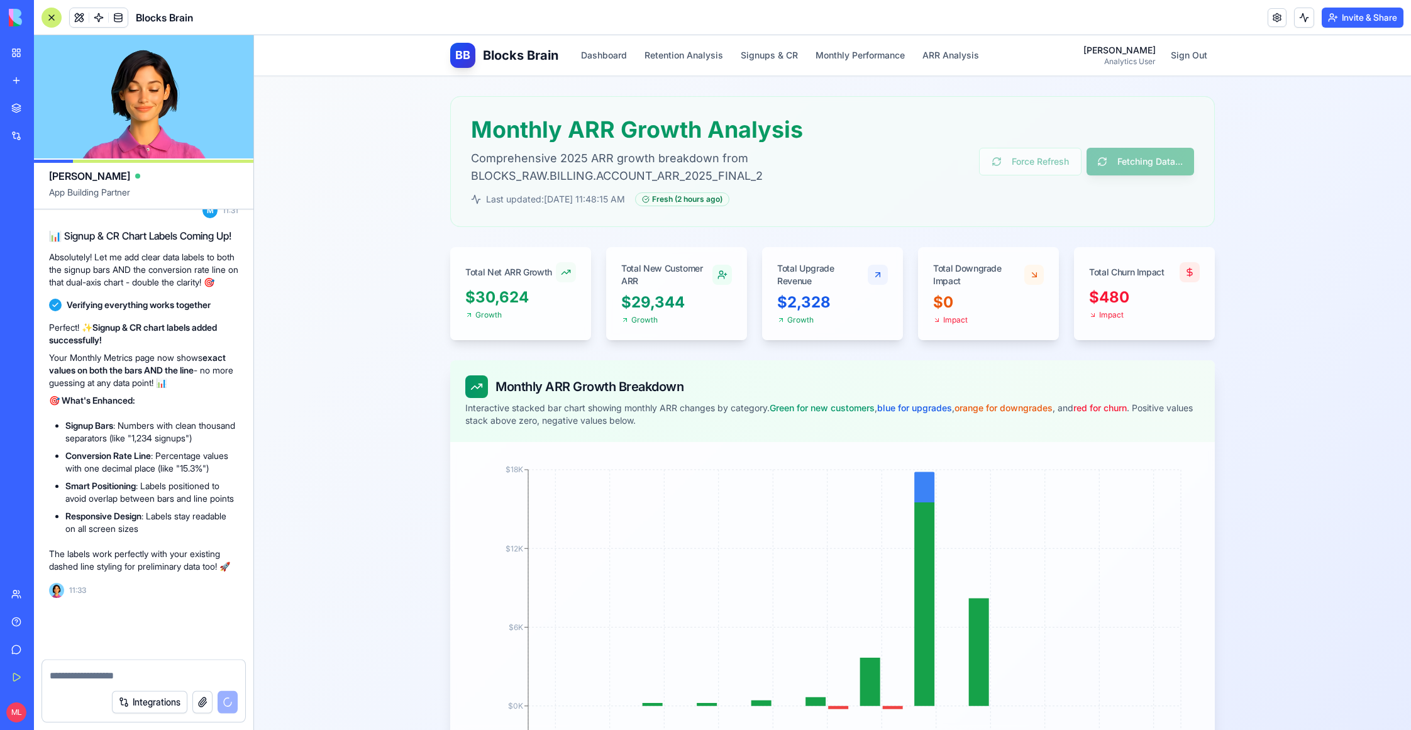
scroll to position [20736, 0]
